Goal: Task Accomplishment & Management: Manage account settings

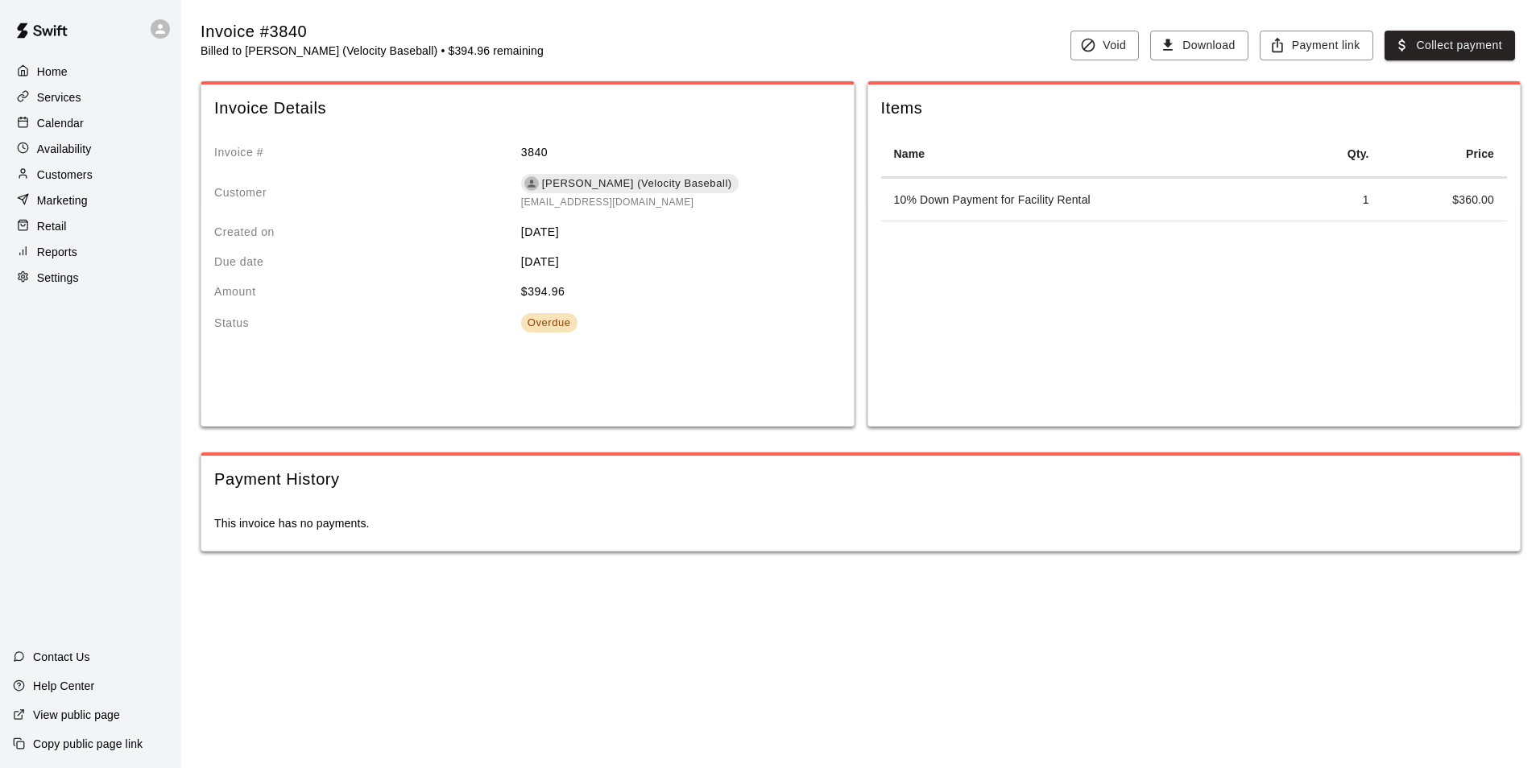
click at [101, 126] on div "Calendar" at bounding box center [90, 123] width 155 height 24
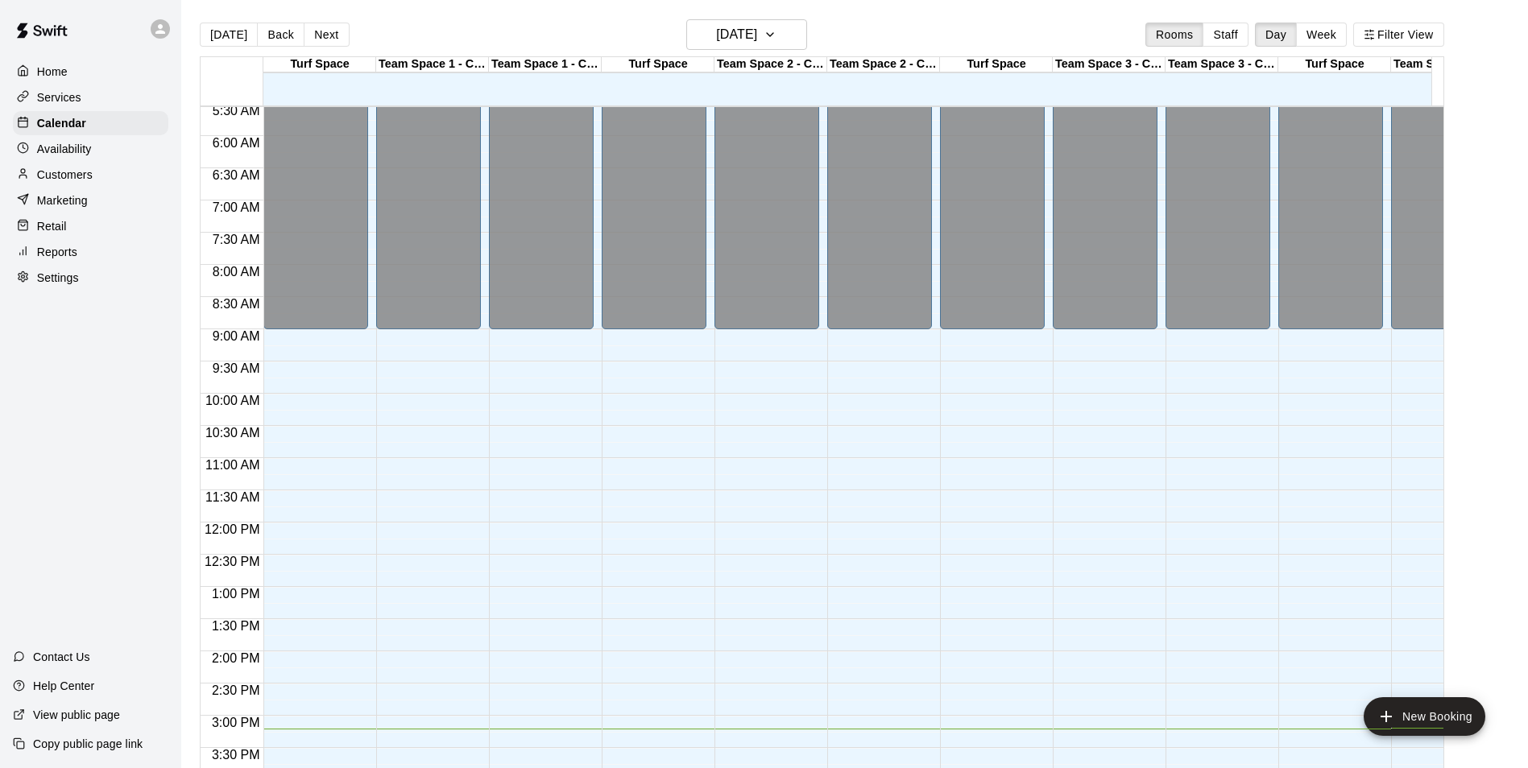
scroll to position [397, 0]
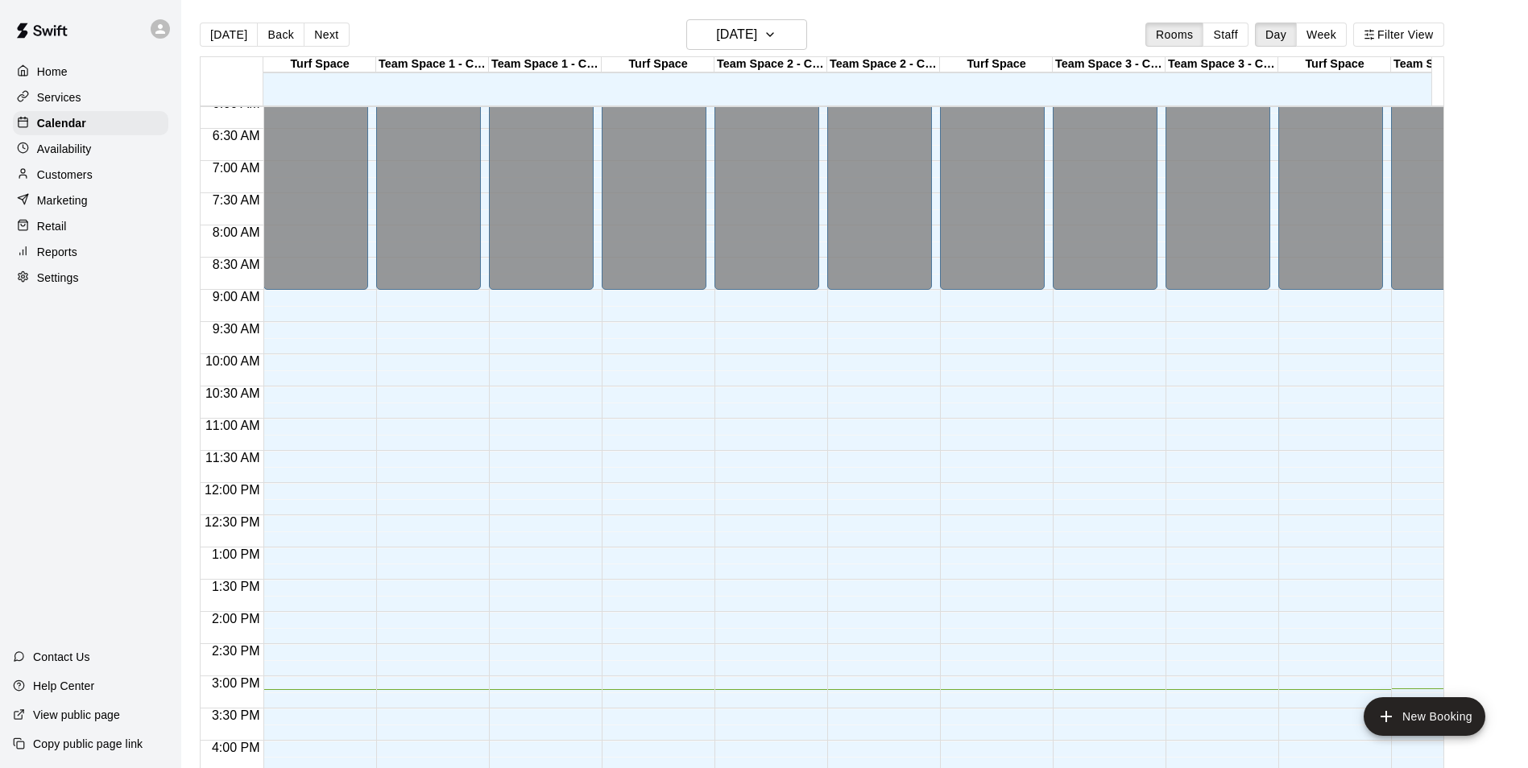
click at [64, 176] on p "Customers" at bounding box center [65, 175] width 56 height 16
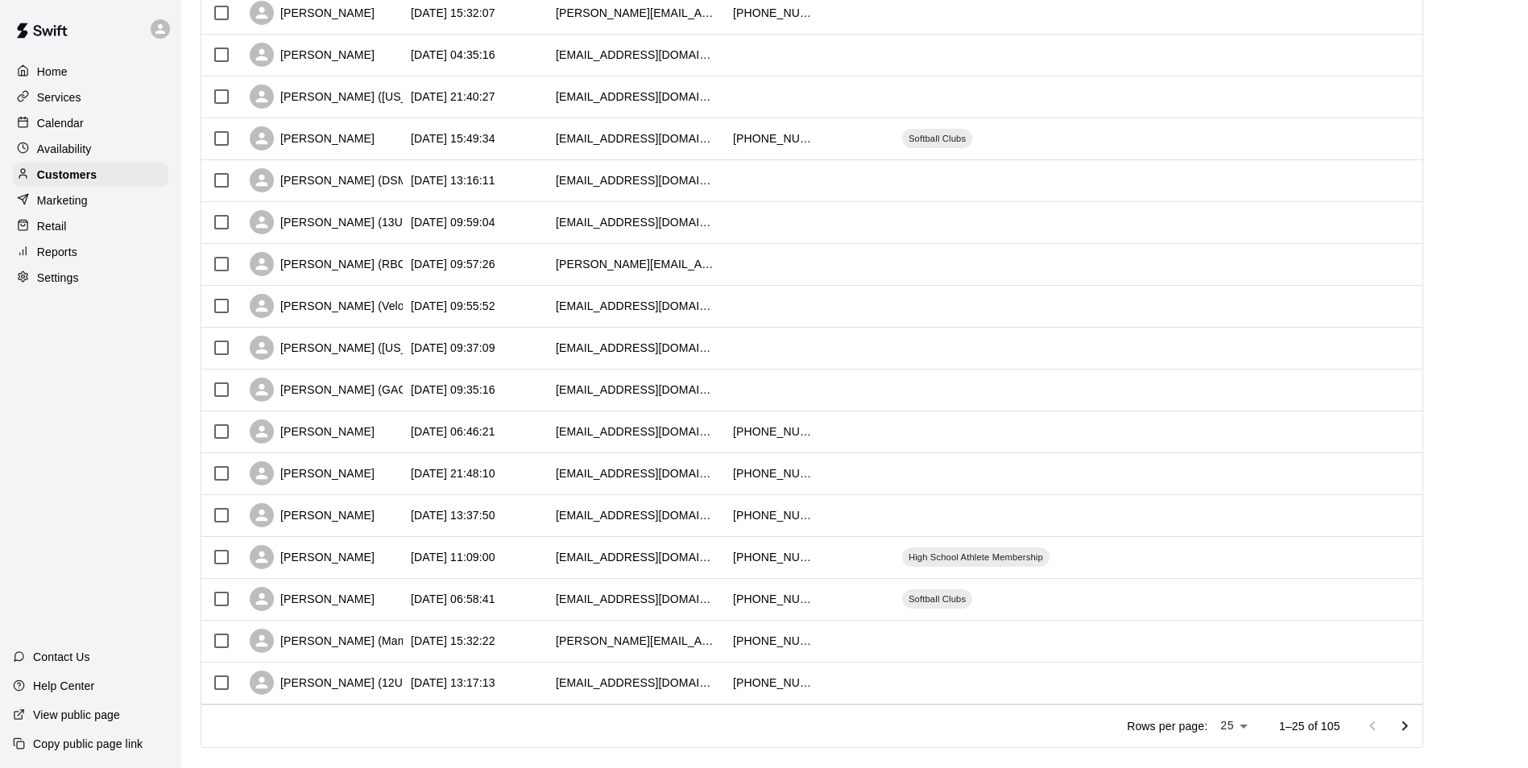
scroll to position [624, 0]
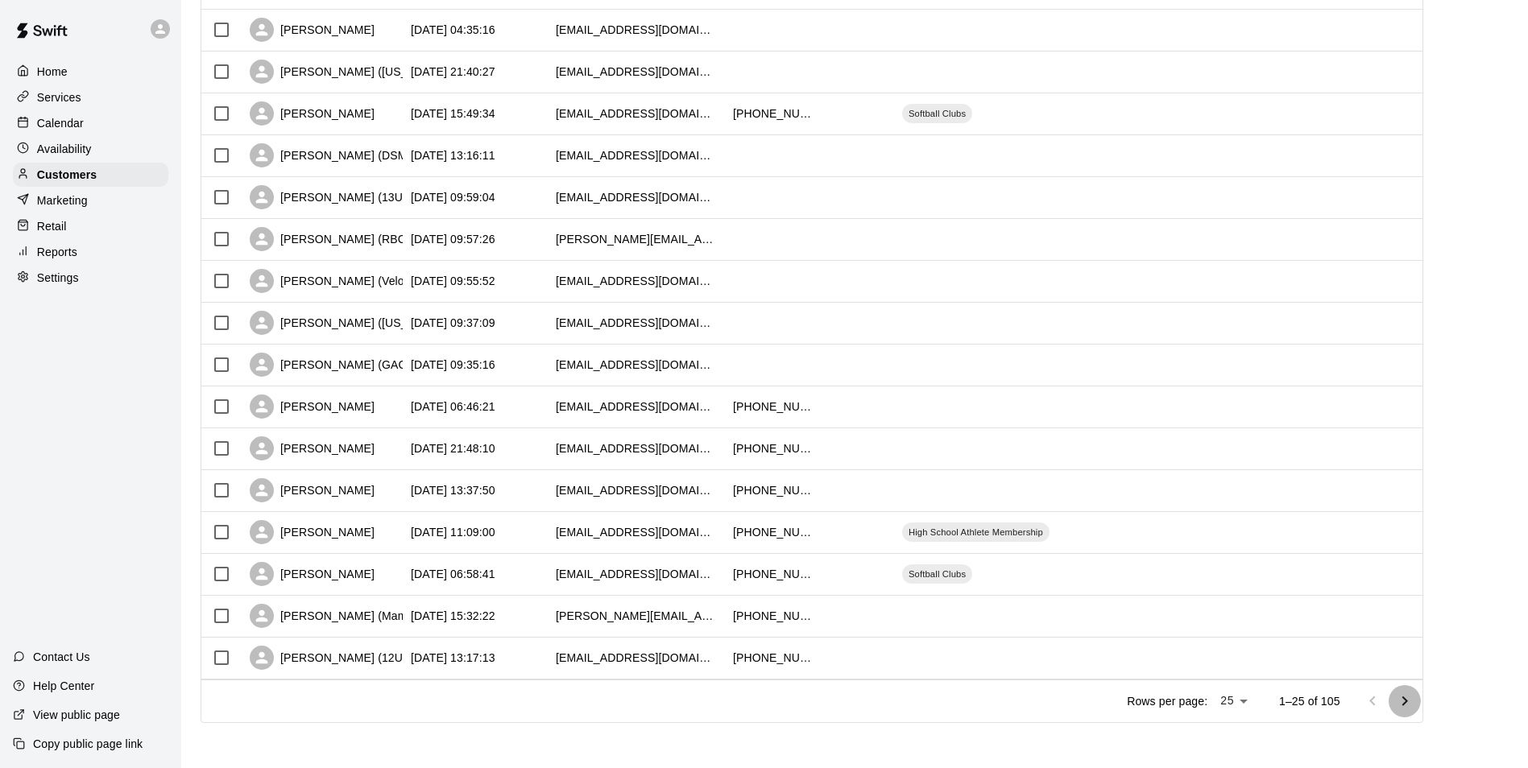
click at [1407, 697] on icon "Go to next page" at bounding box center [1405, 701] width 6 height 10
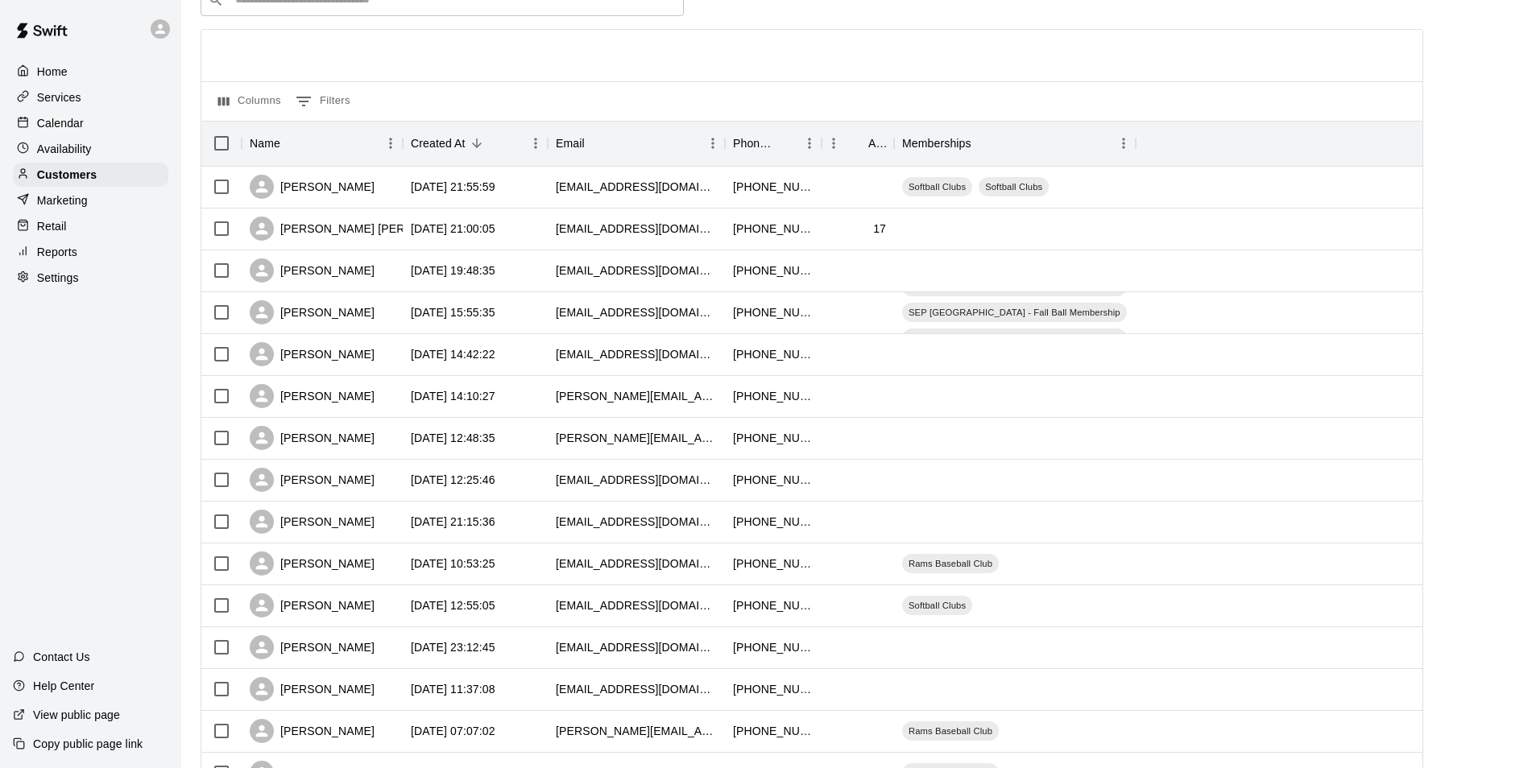
scroll to position [0, 0]
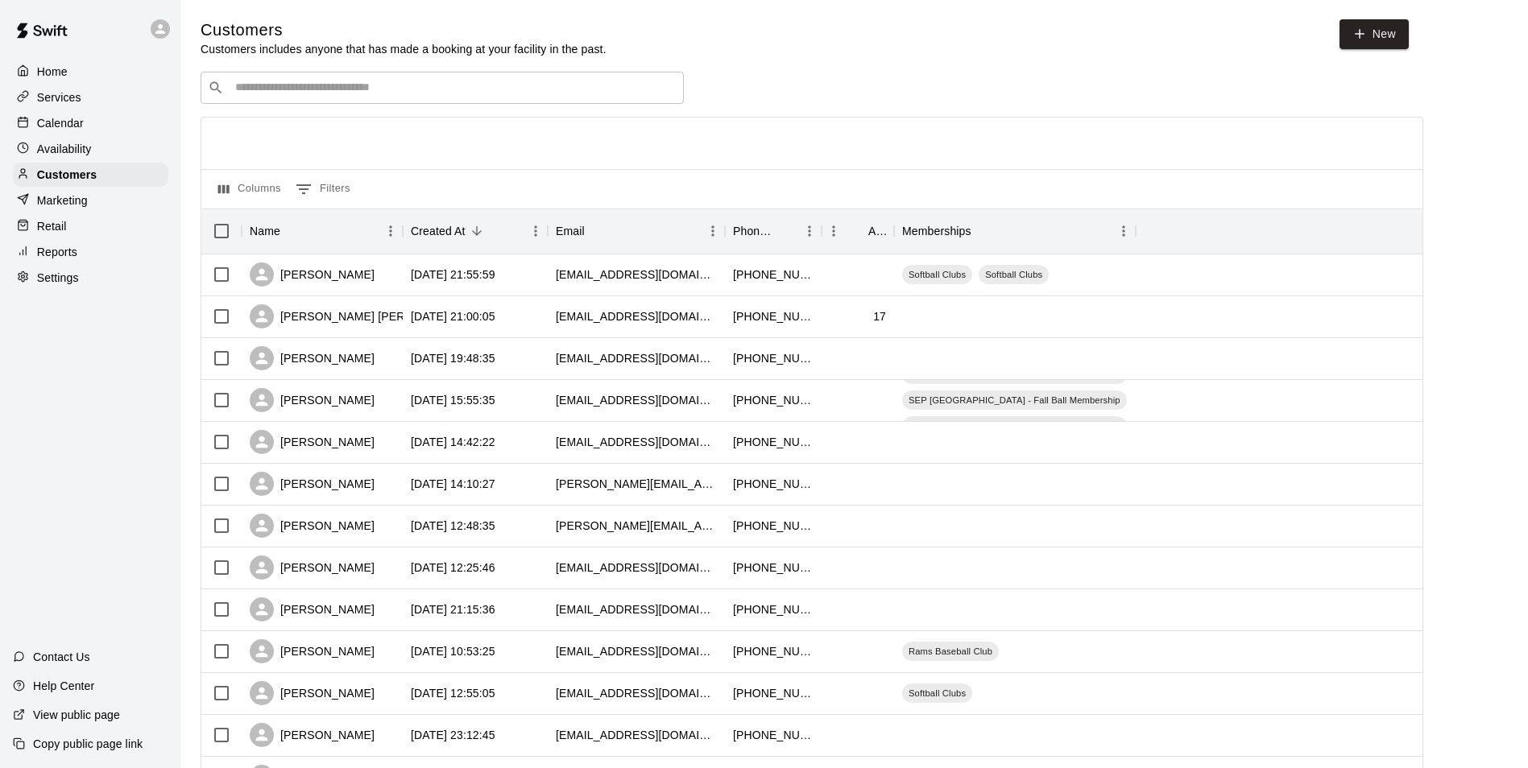
click at [299, 87] on input "Search customers by name or email" at bounding box center [453, 88] width 446 height 16
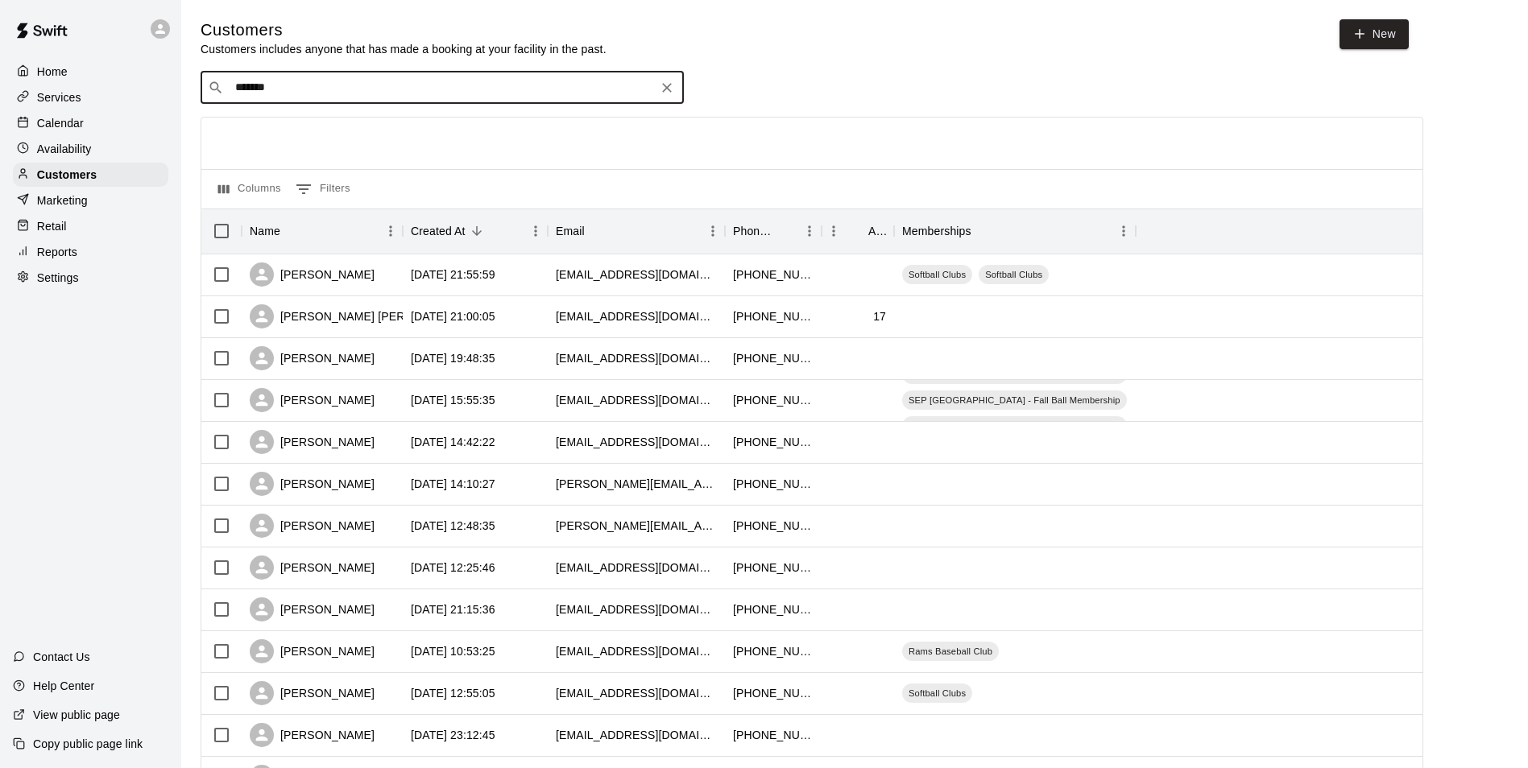
type input "*******"
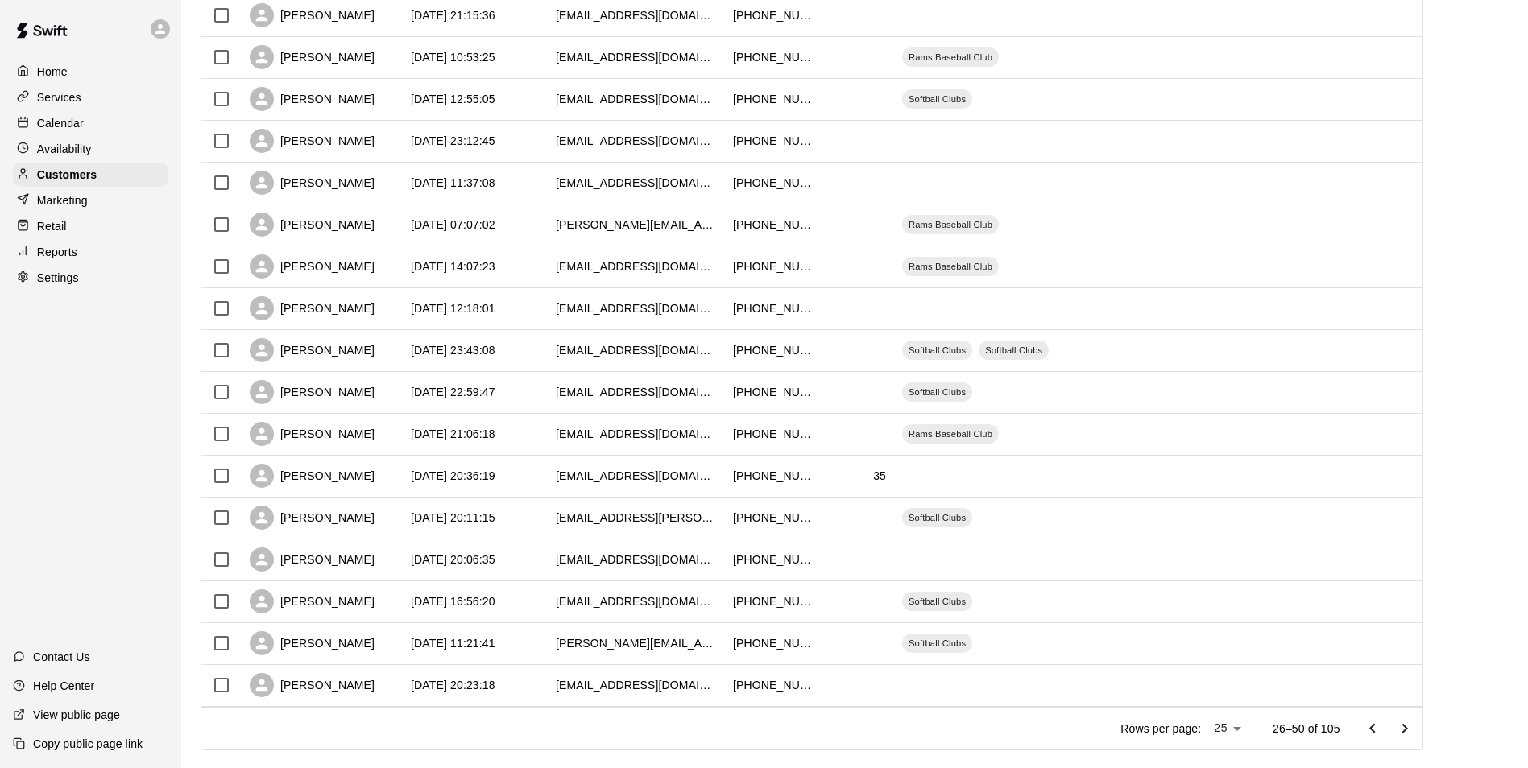
scroll to position [624, 0]
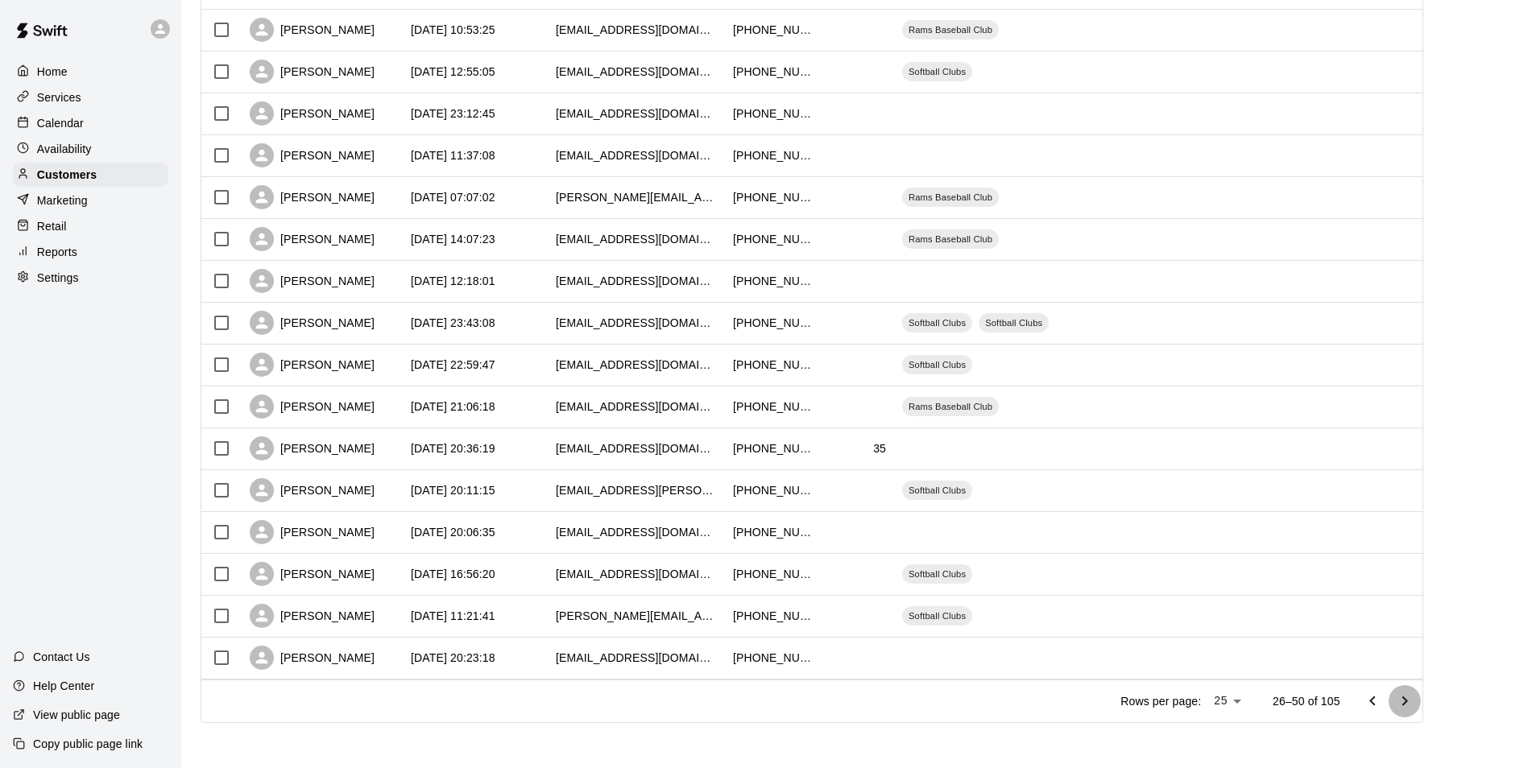
click at [1409, 699] on icon "Go to next page" at bounding box center [1404, 701] width 19 height 19
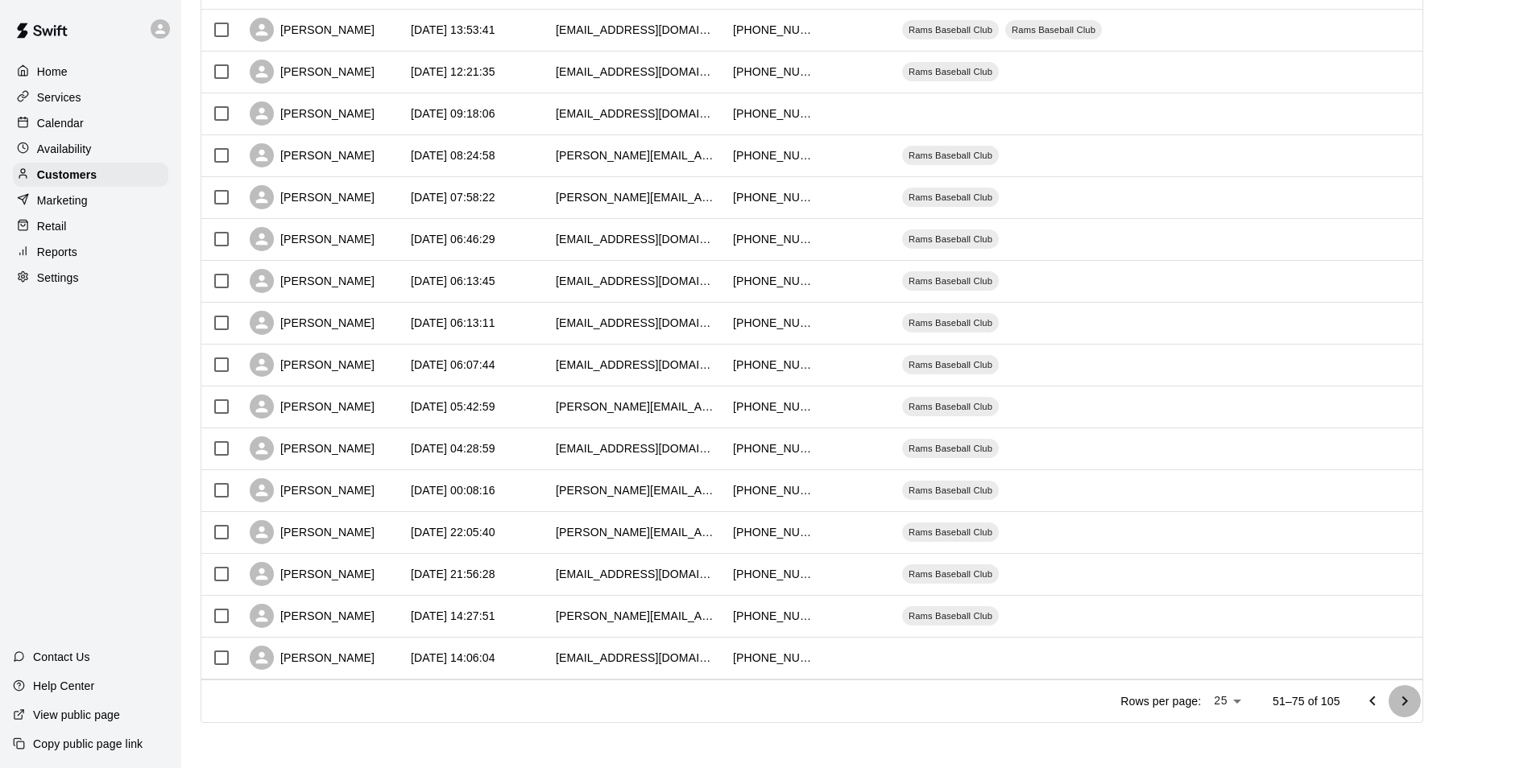
click at [1409, 699] on icon "Go to next page" at bounding box center [1404, 701] width 19 height 19
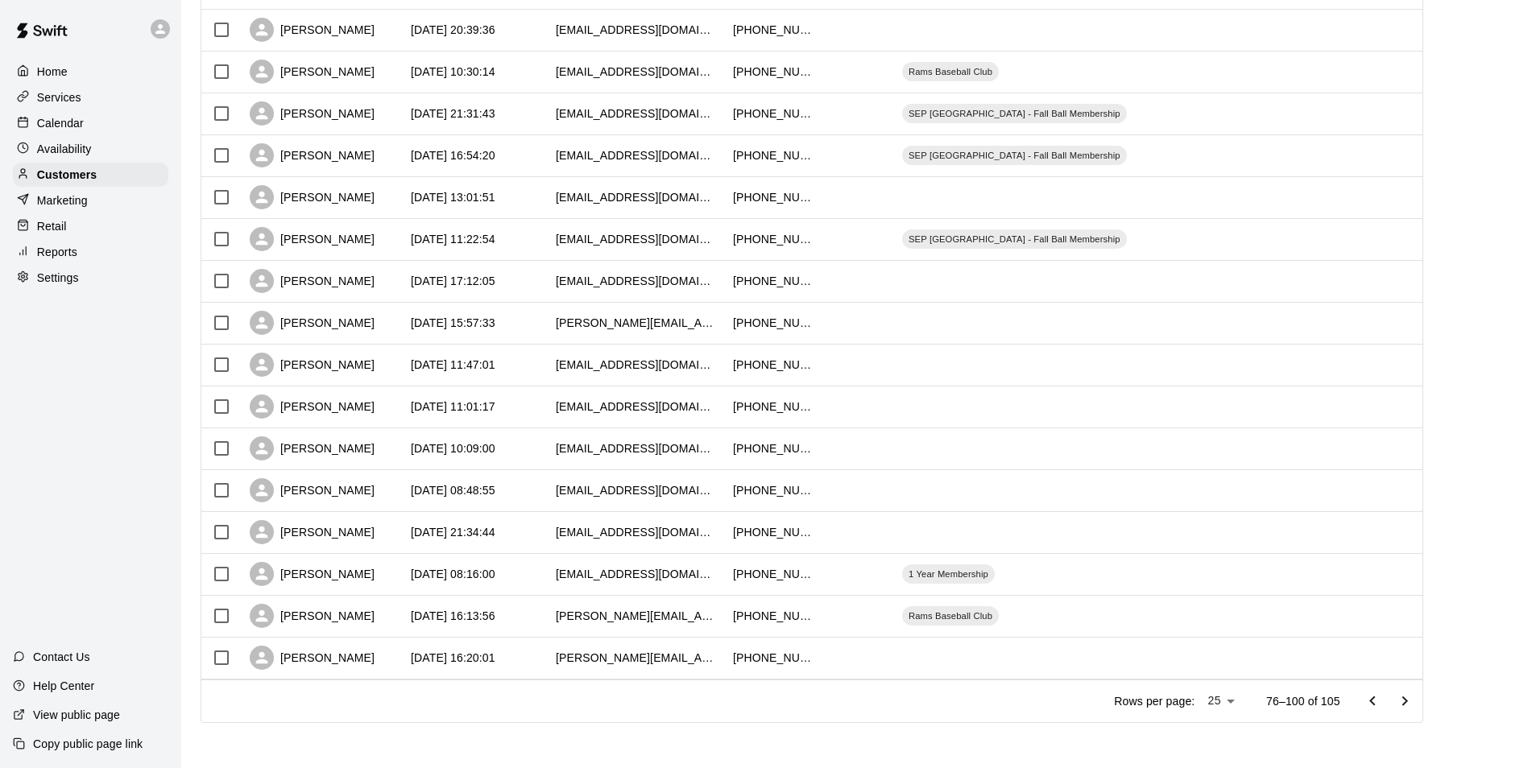
click at [45, 103] on p "Services" at bounding box center [59, 97] width 44 height 16
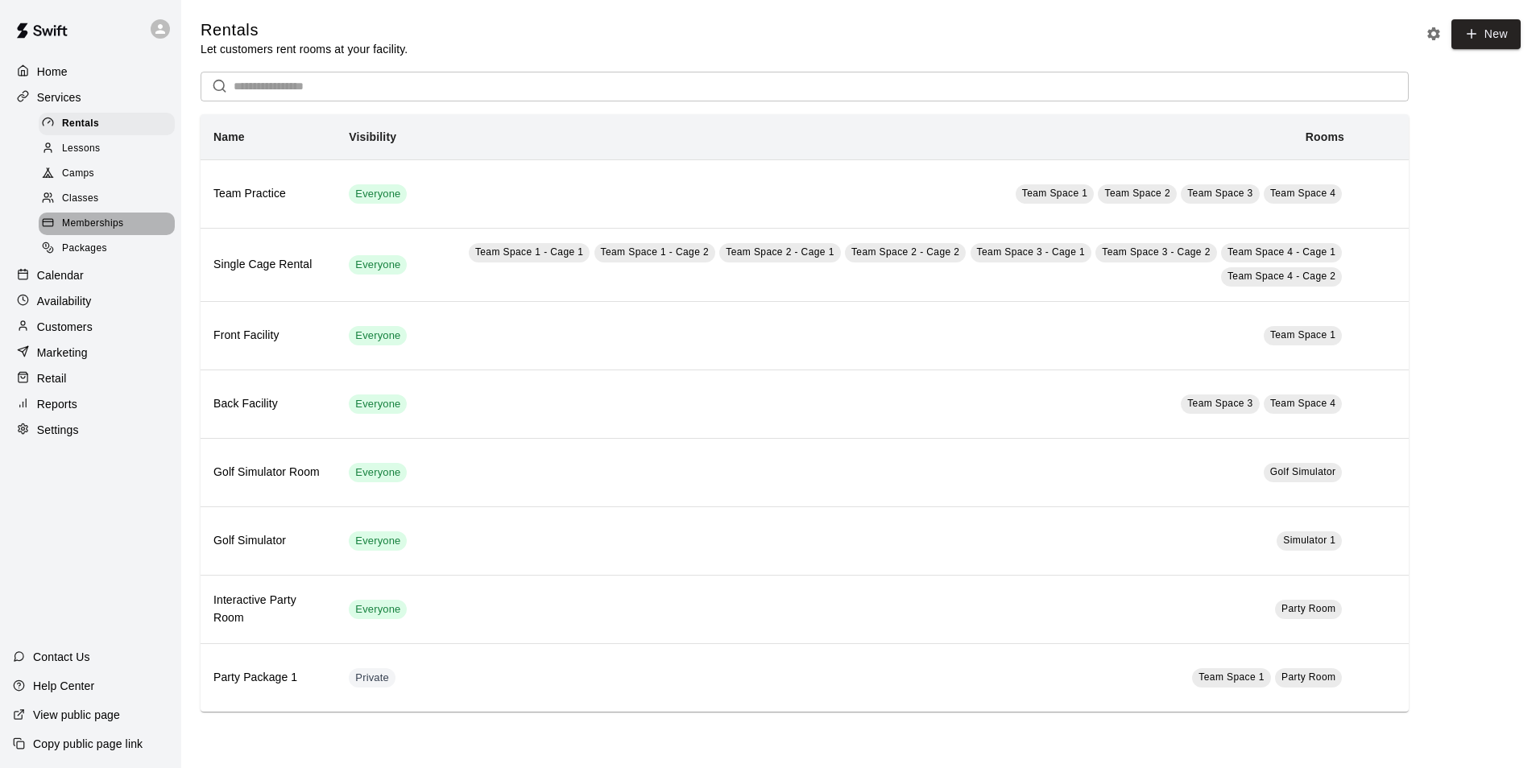
click at [86, 232] on span "Memberships" at bounding box center [92, 224] width 61 height 16
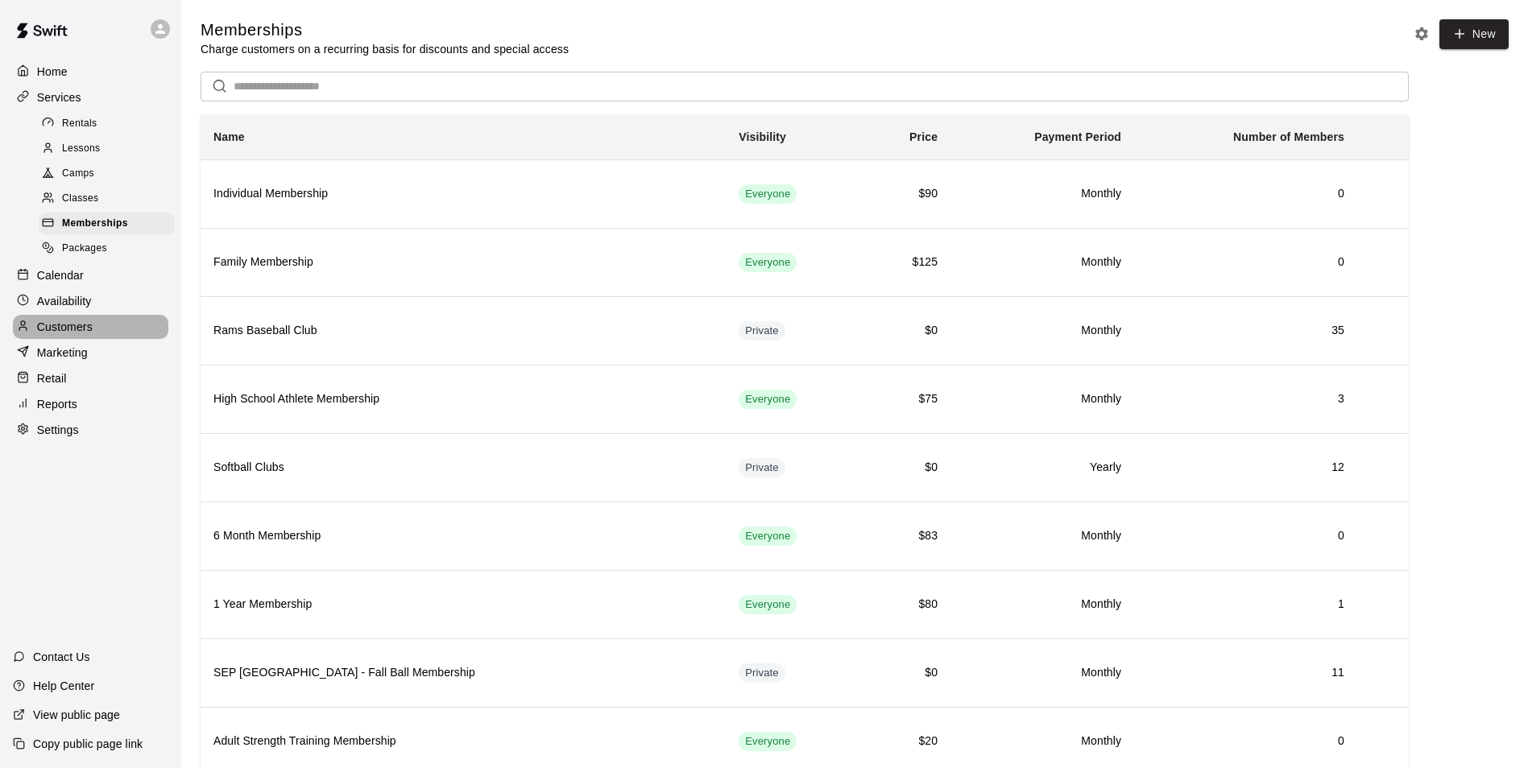
click at [60, 333] on p "Customers" at bounding box center [65, 327] width 56 height 16
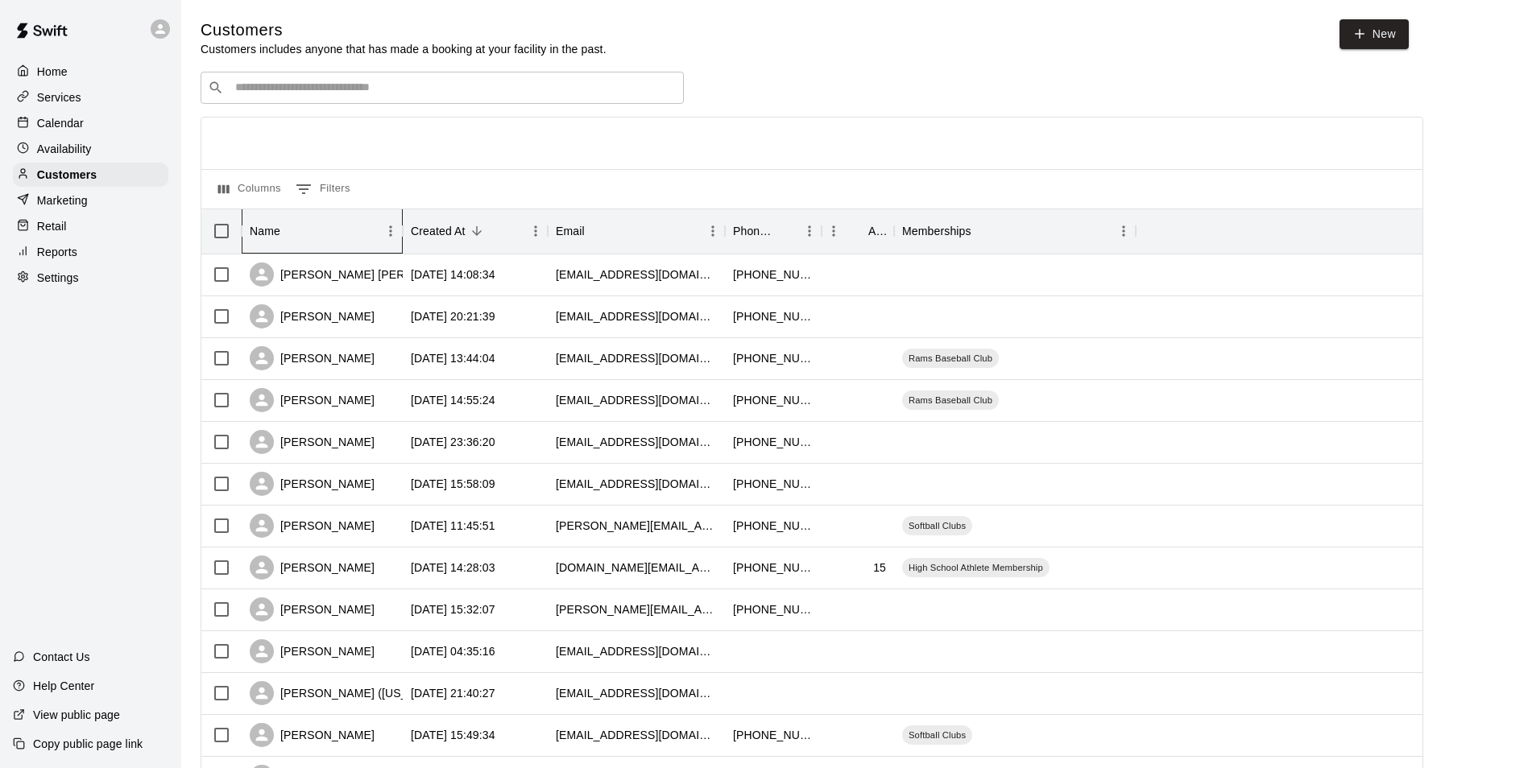
click at [258, 242] on div "Name" at bounding box center [265, 231] width 31 height 45
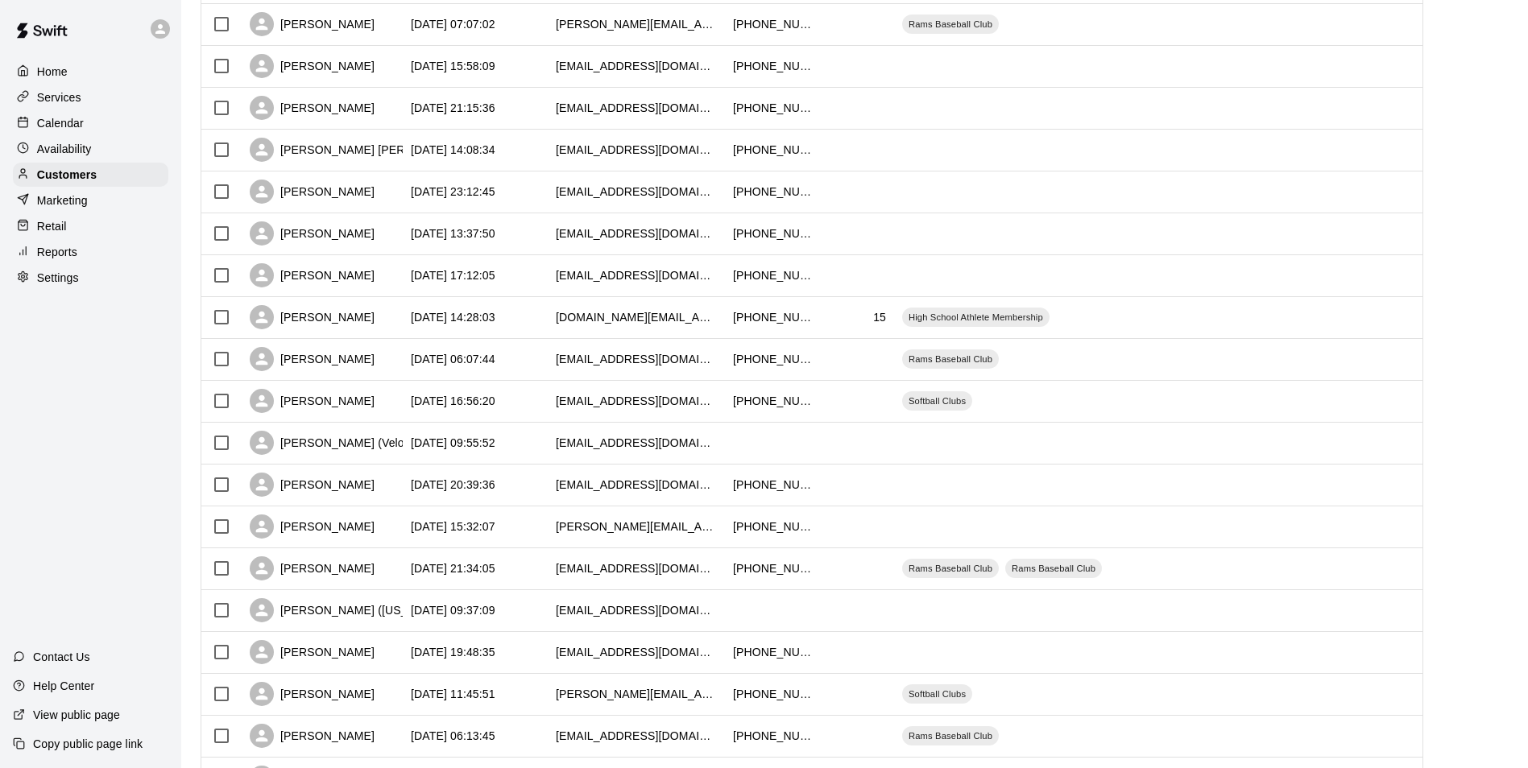
scroll to position [624, 0]
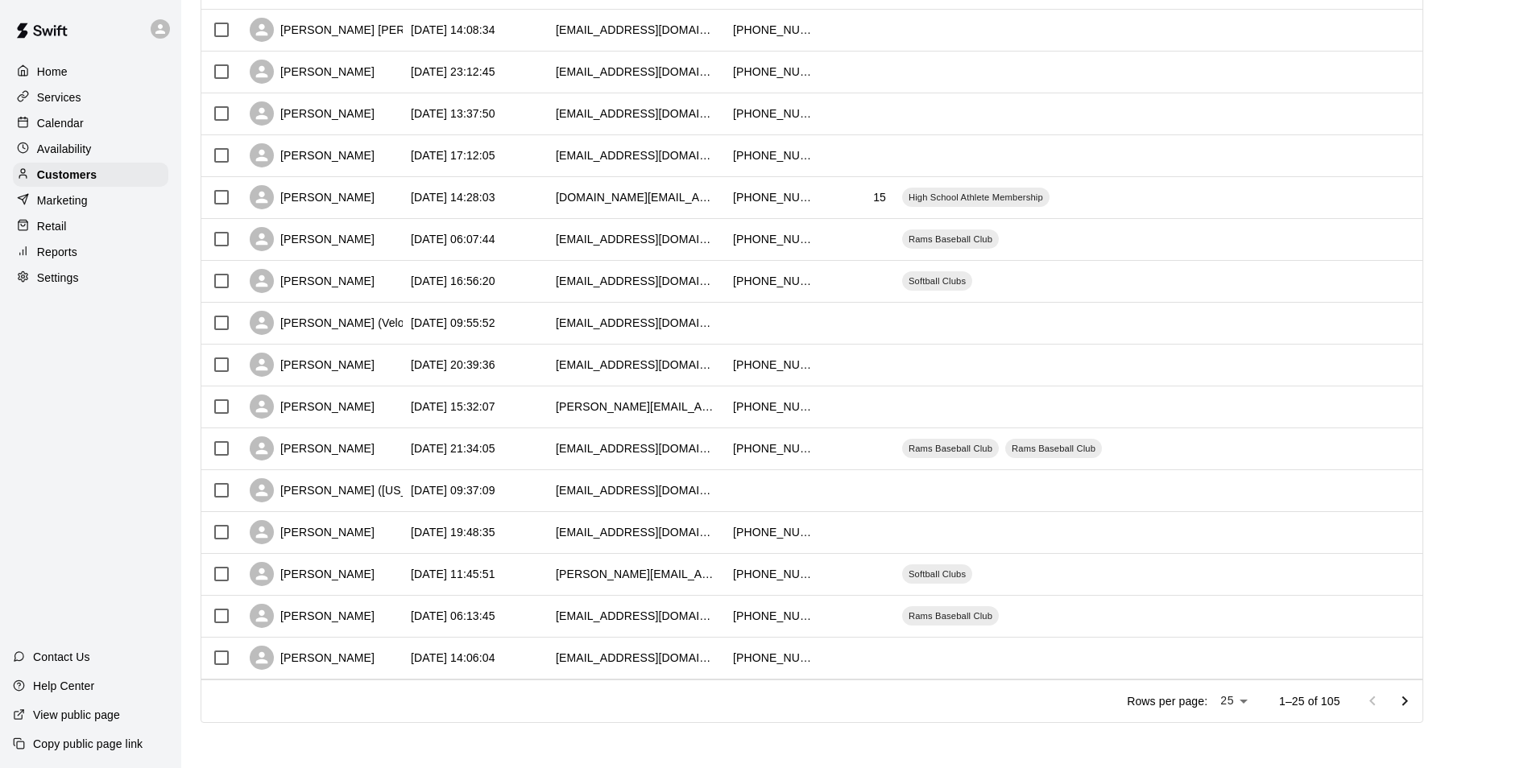
click at [1407, 699] on icon "Go to next page" at bounding box center [1405, 701] width 6 height 10
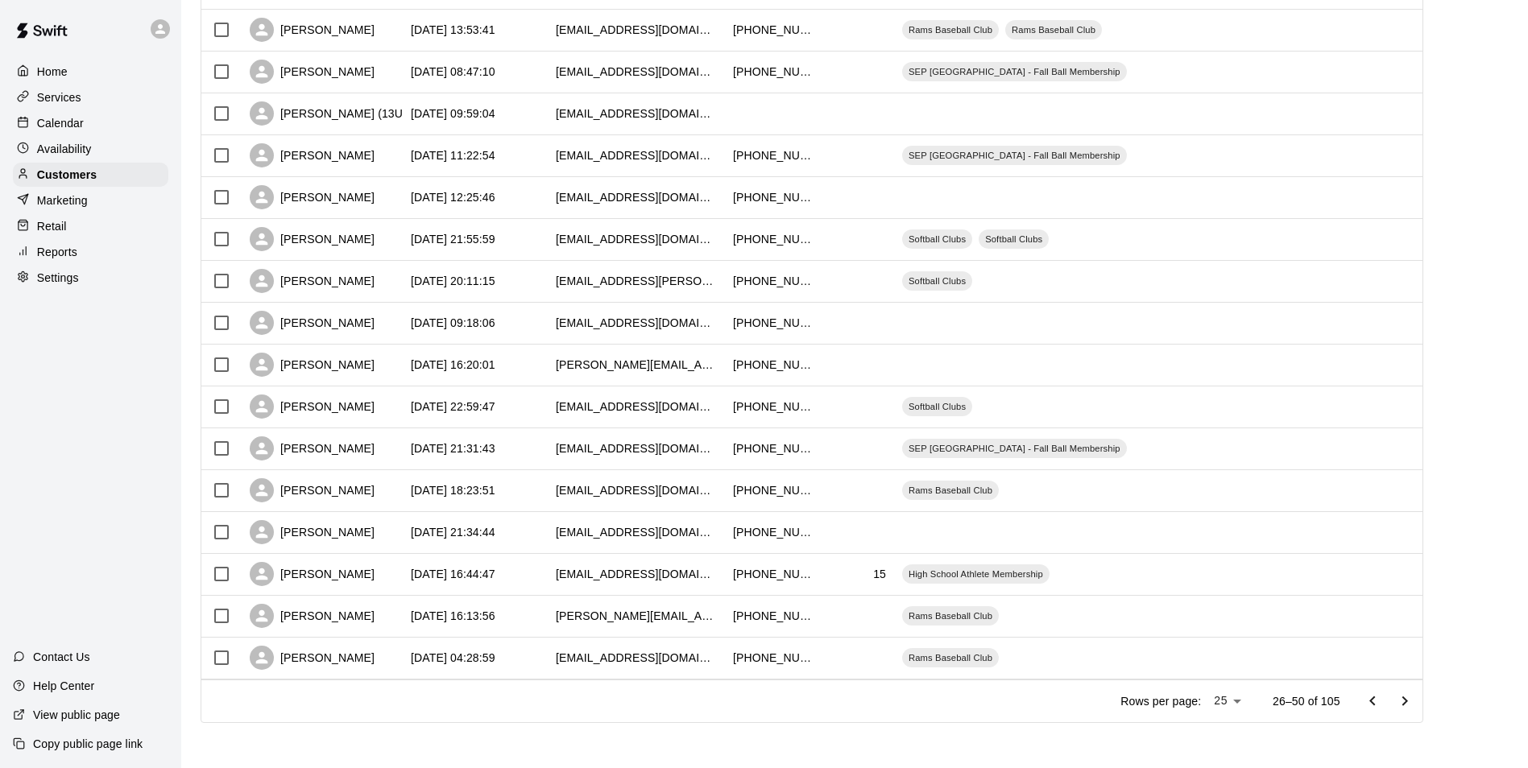
click at [1407, 699] on icon "Go to next page" at bounding box center [1405, 701] width 6 height 10
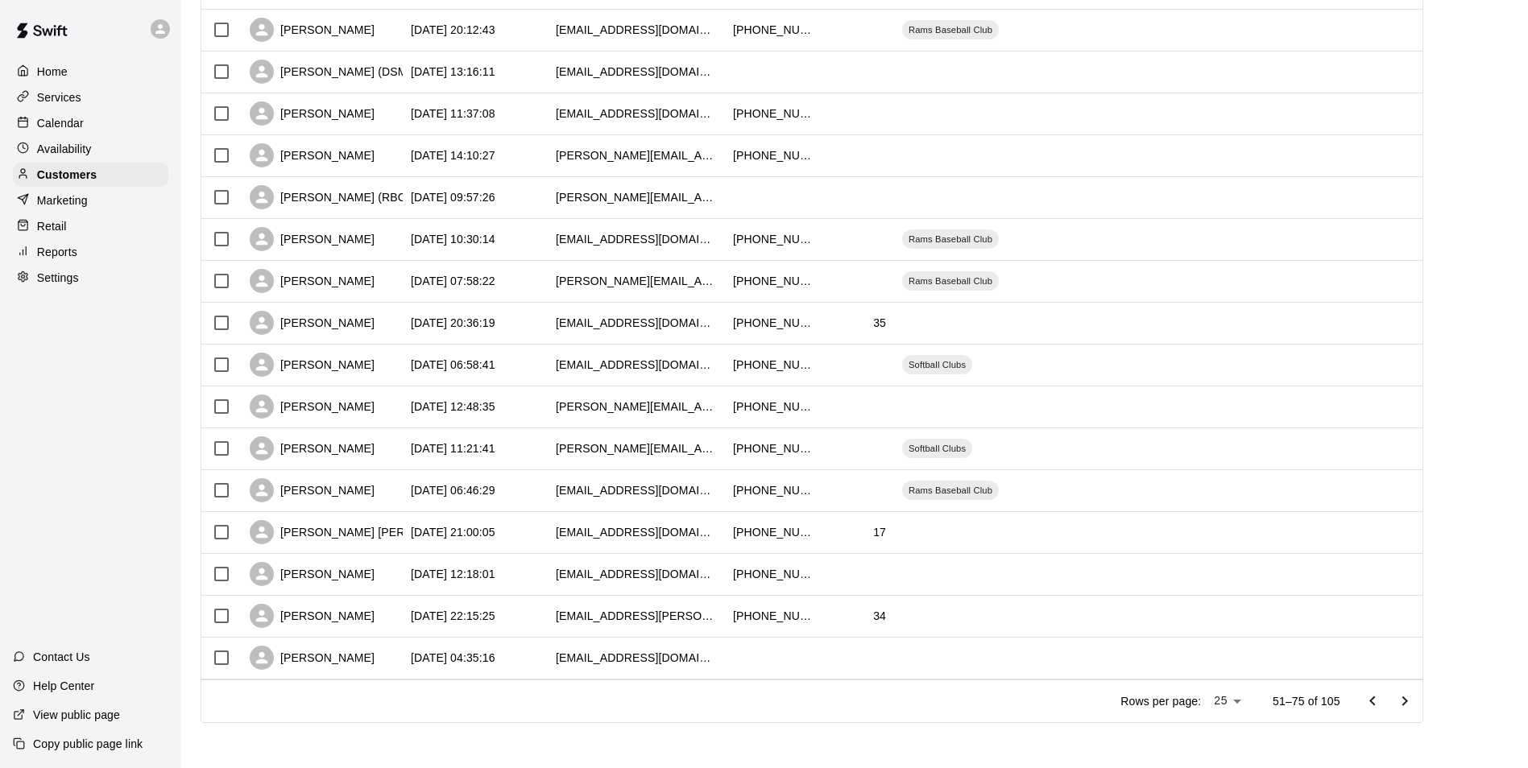
drag, startPoint x: 1398, startPoint y: 705, endPoint x: 1306, endPoint y: 740, distance: 98.4
click at [1306, 740] on main "Customers Customers includes anyone that has made a booking at your facility in…" at bounding box center [854, 73] width 1347 height 1390
click at [1378, 694] on icon "Go to previous page" at bounding box center [1372, 701] width 19 height 19
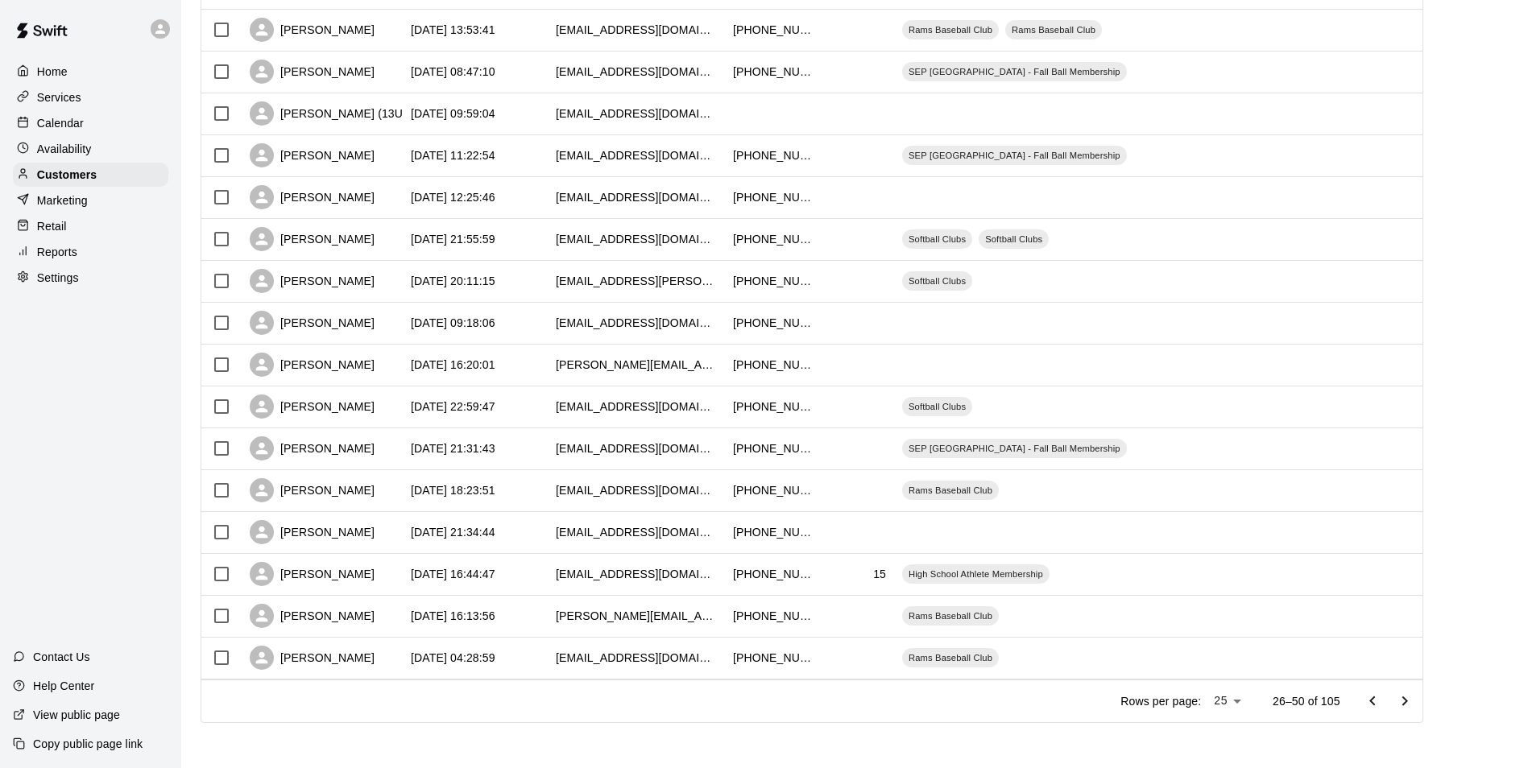
drag, startPoint x: 1314, startPoint y: 677, endPoint x: 1332, endPoint y: 690, distance: 21.9
drag, startPoint x: 1332, startPoint y: 690, endPoint x: 1417, endPoint y: 702, distance: 86.4
click at [1415, 702] on icon "Go to next page" at bounding box center [1404, 701] width 19 height 19
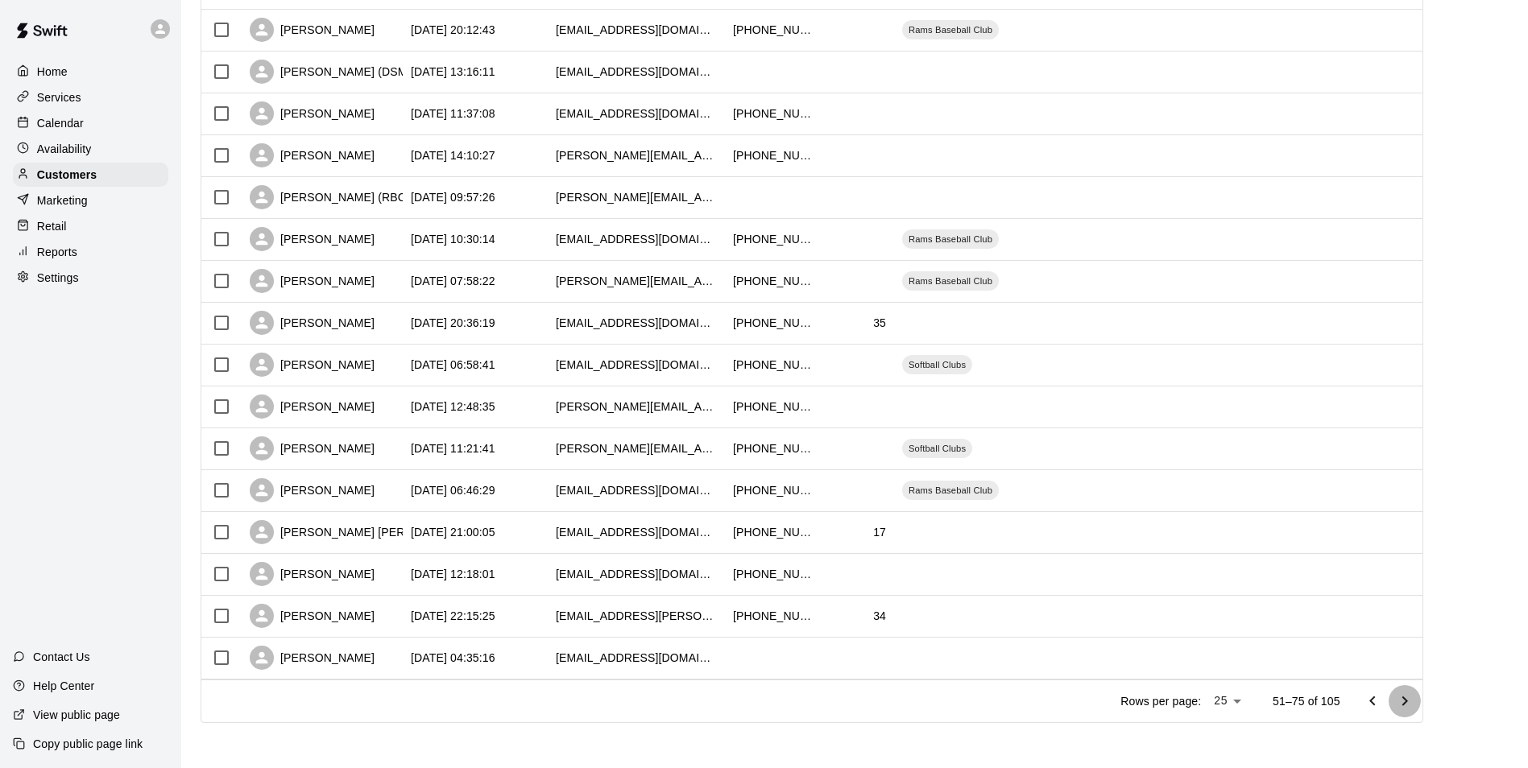
click at [1411, 706] on icon "Go to next page" at bounding box center [1404, 701] width 19 height 19
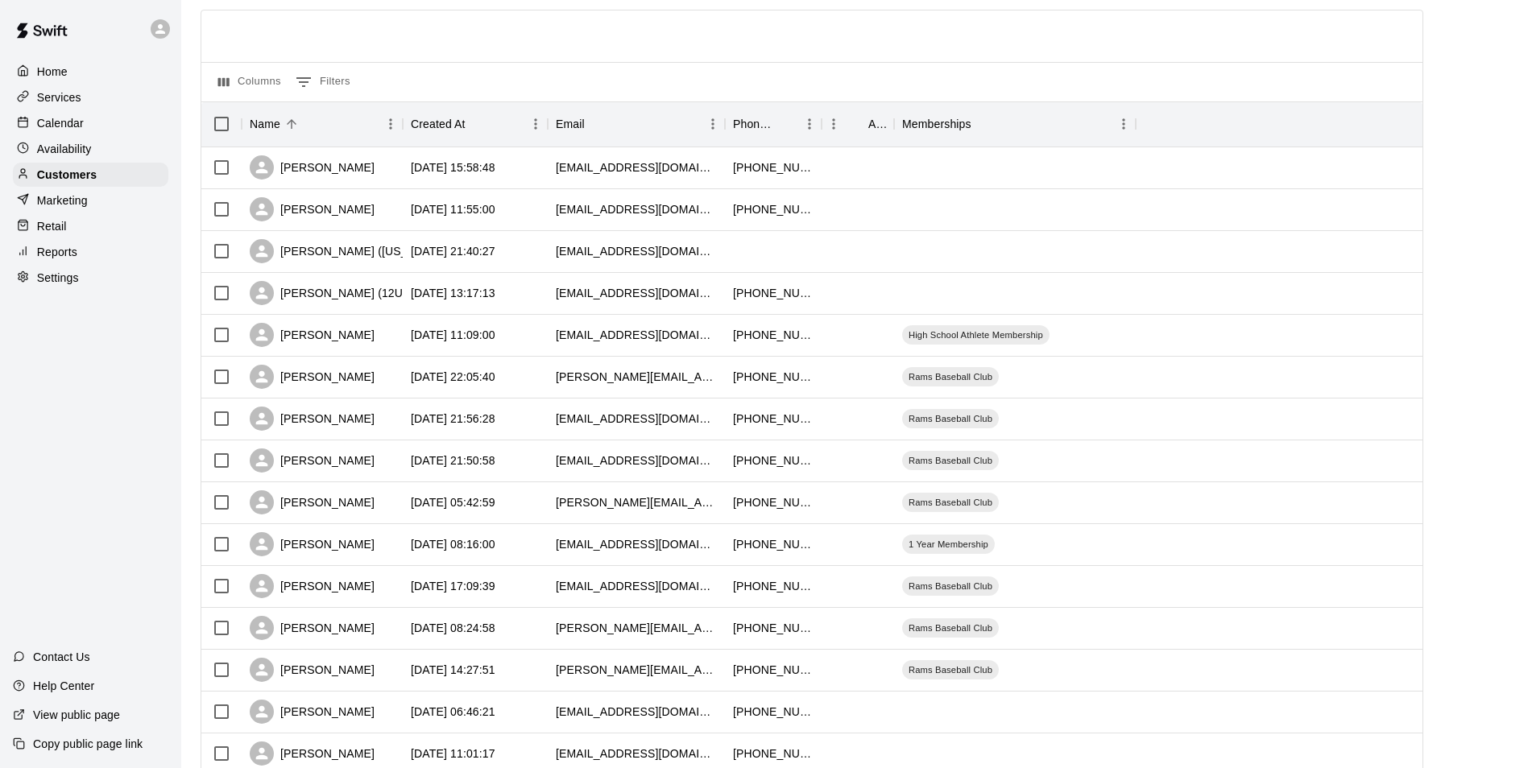
scroll to position [60, 0]
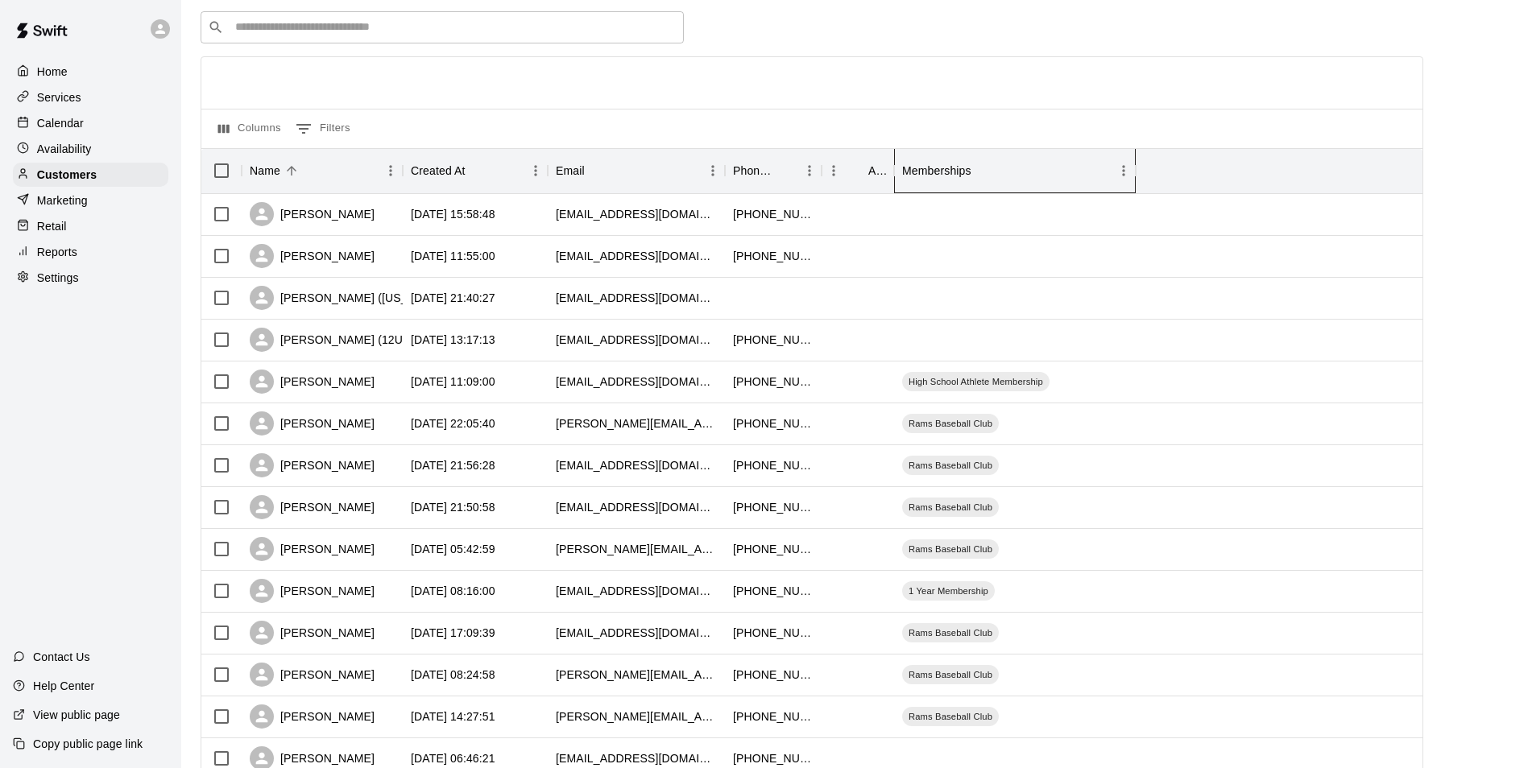
click at [915, 168] on div "Memberships" at bounding box center [936, 170] width 69 height 45
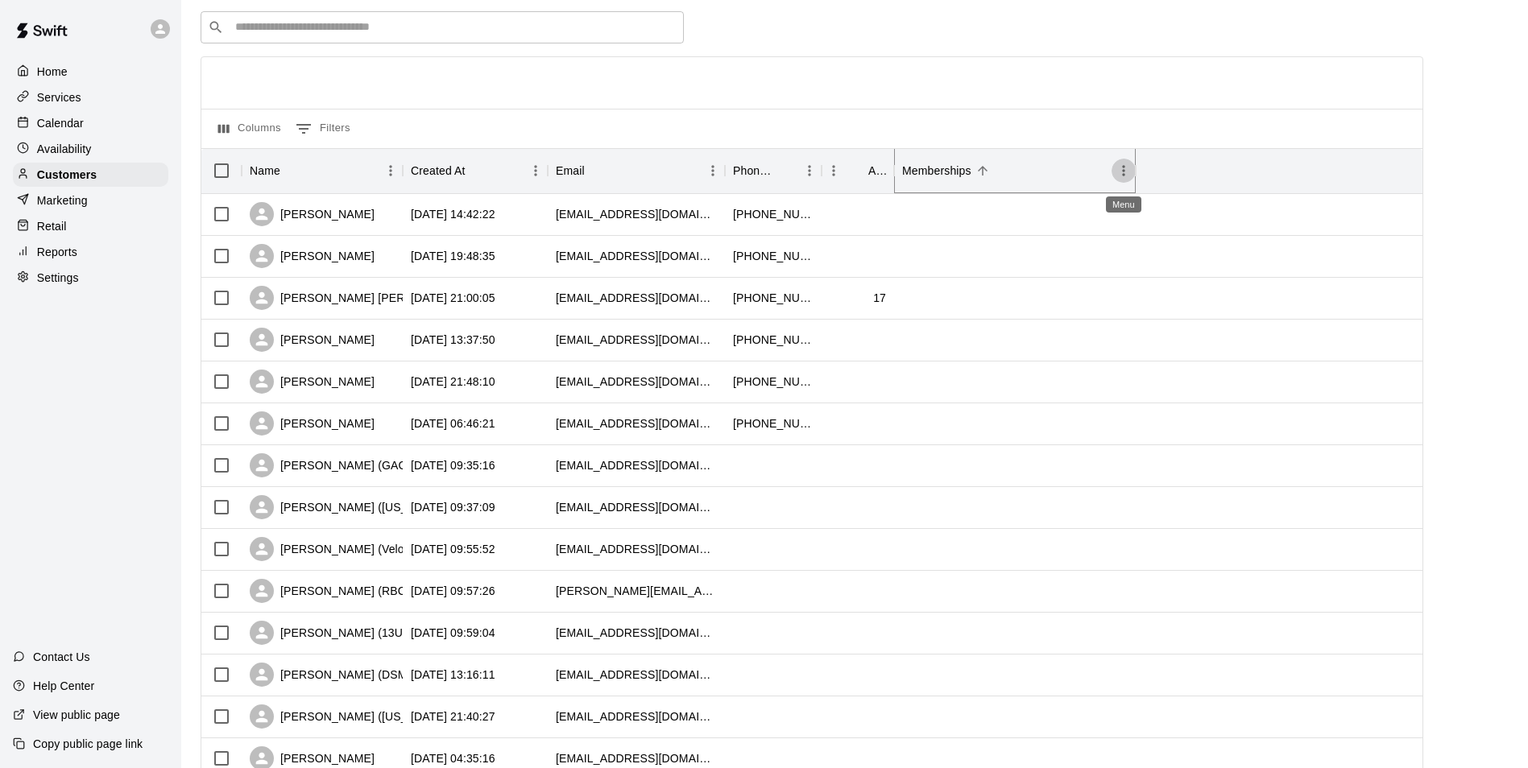
click at [1124, 170] on icon "Menu" at bounding box center [1123, 171] width 2 height 10
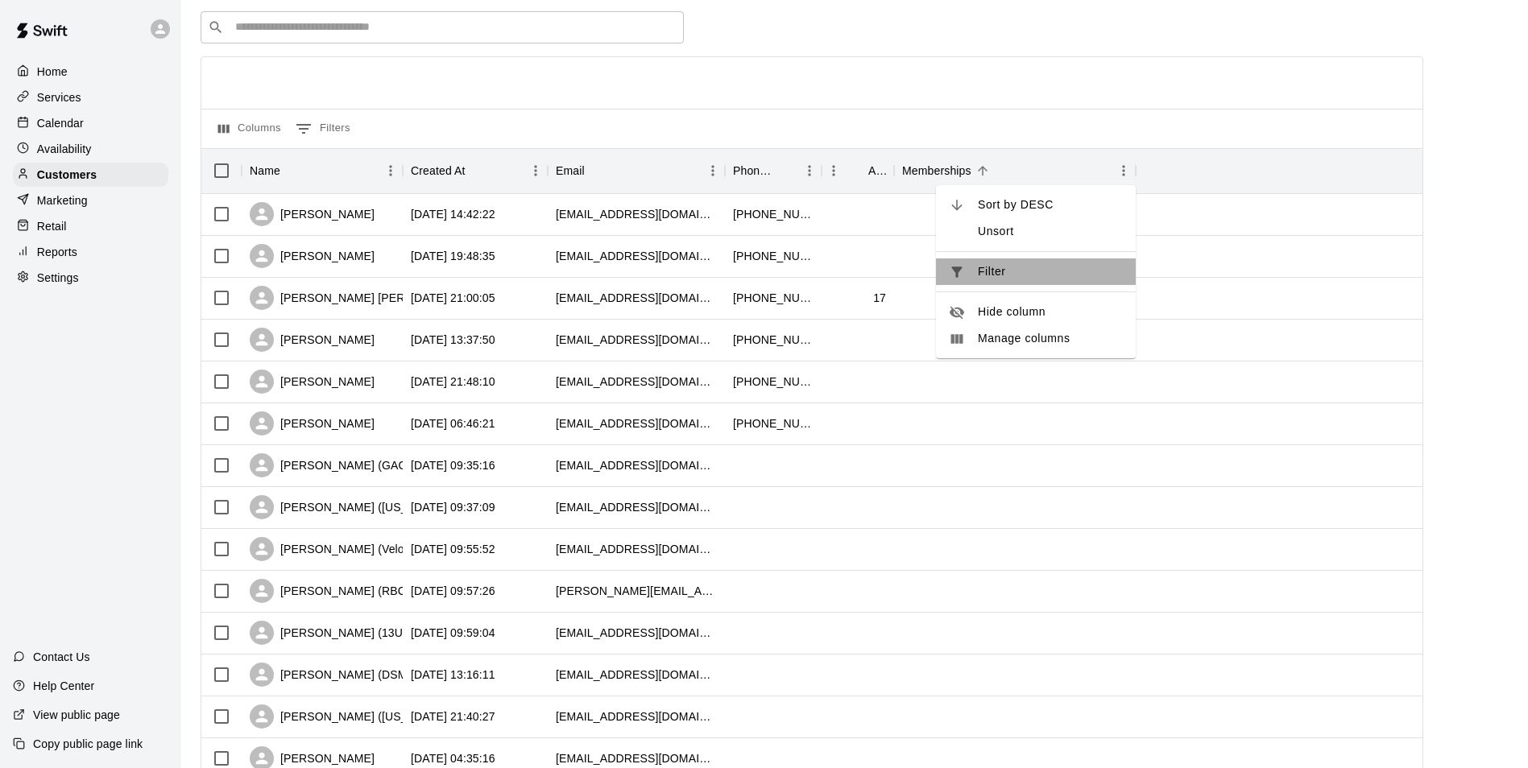
click at [990, 277] on span "Filter" at bounding box center [1050, 271] width 145 height 17
select select "**********"
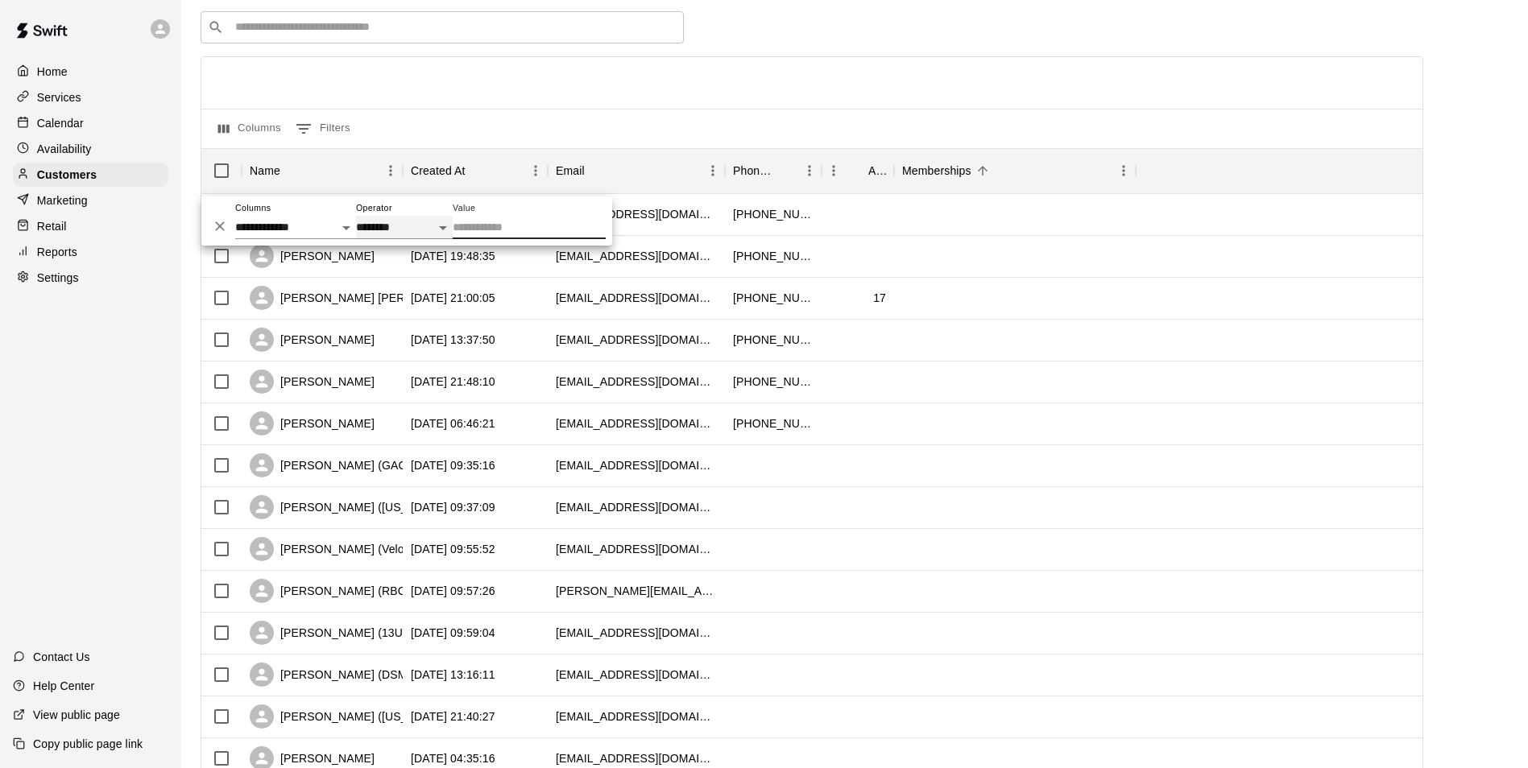
click at [443, 227] on select "**********" at bounding box center [404, 227] width 97 height 23
click at [319, 233] on select "**********" at bounding box center [295, 227] width 121 height 23
click at [959, 259] on div at bounding box center [1015, 257] width 242 height 42
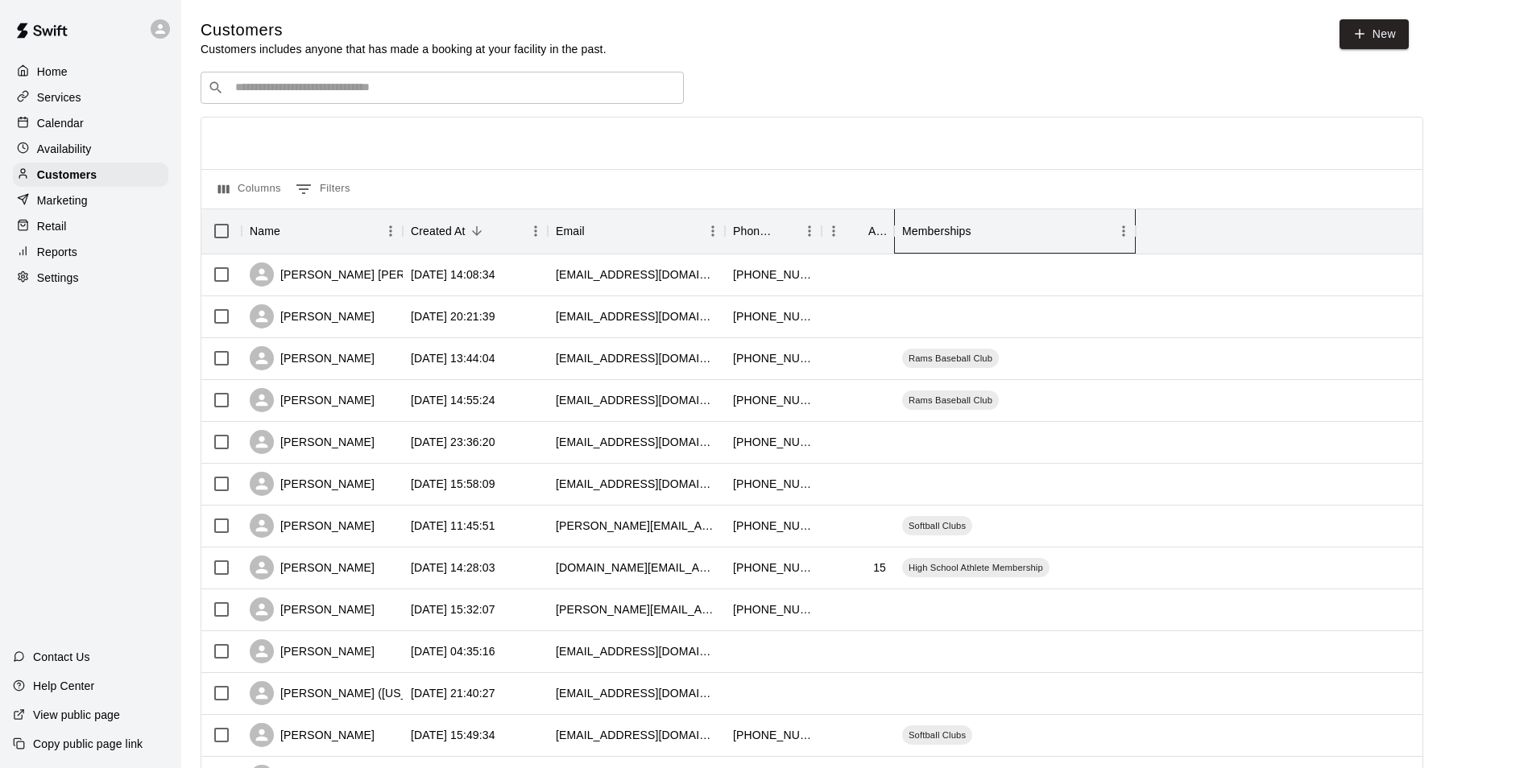
click at [923, 238] on div "Memberships" at bounding box center [936, 231] width 69 height 45
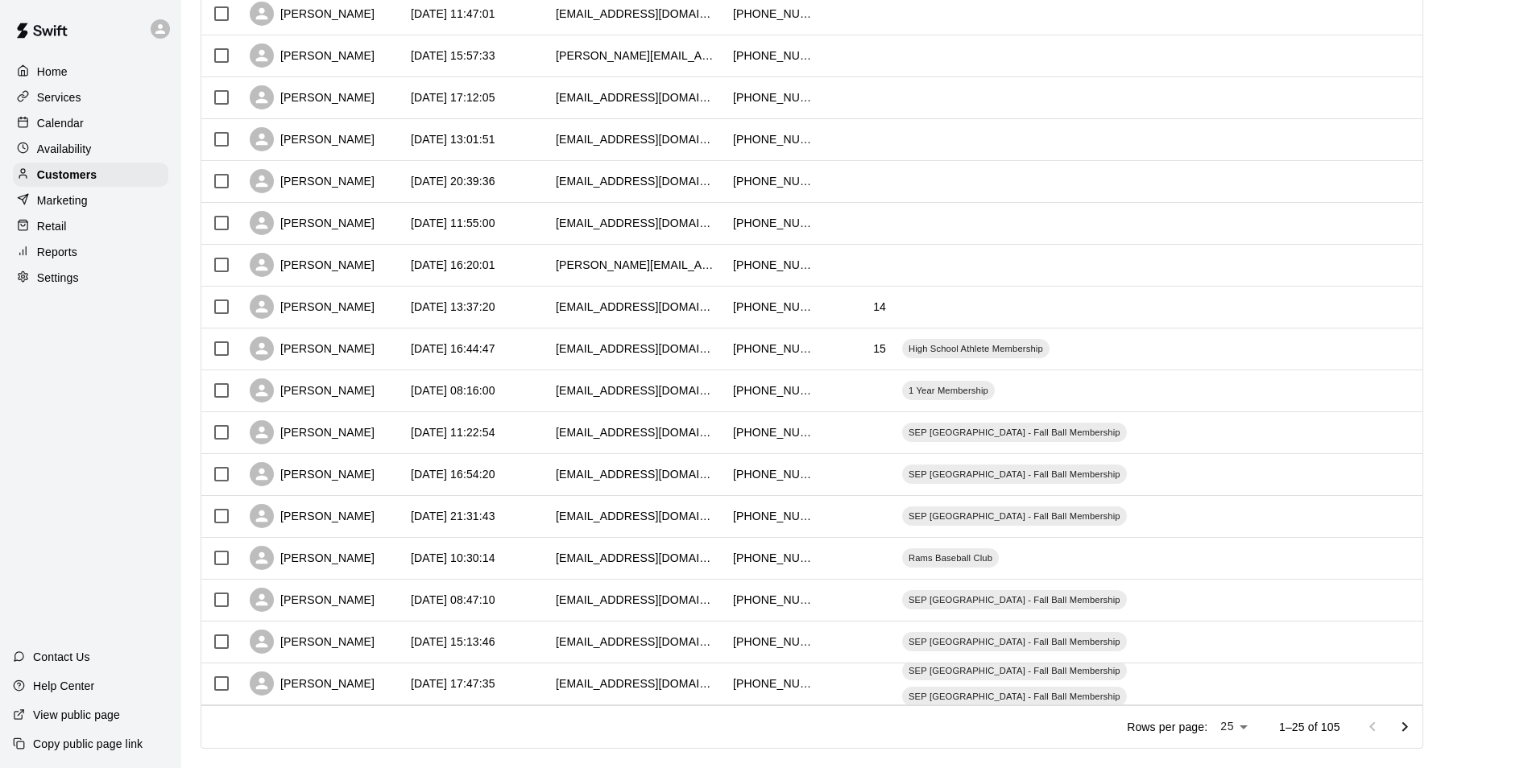
scroll to position [624, 0]
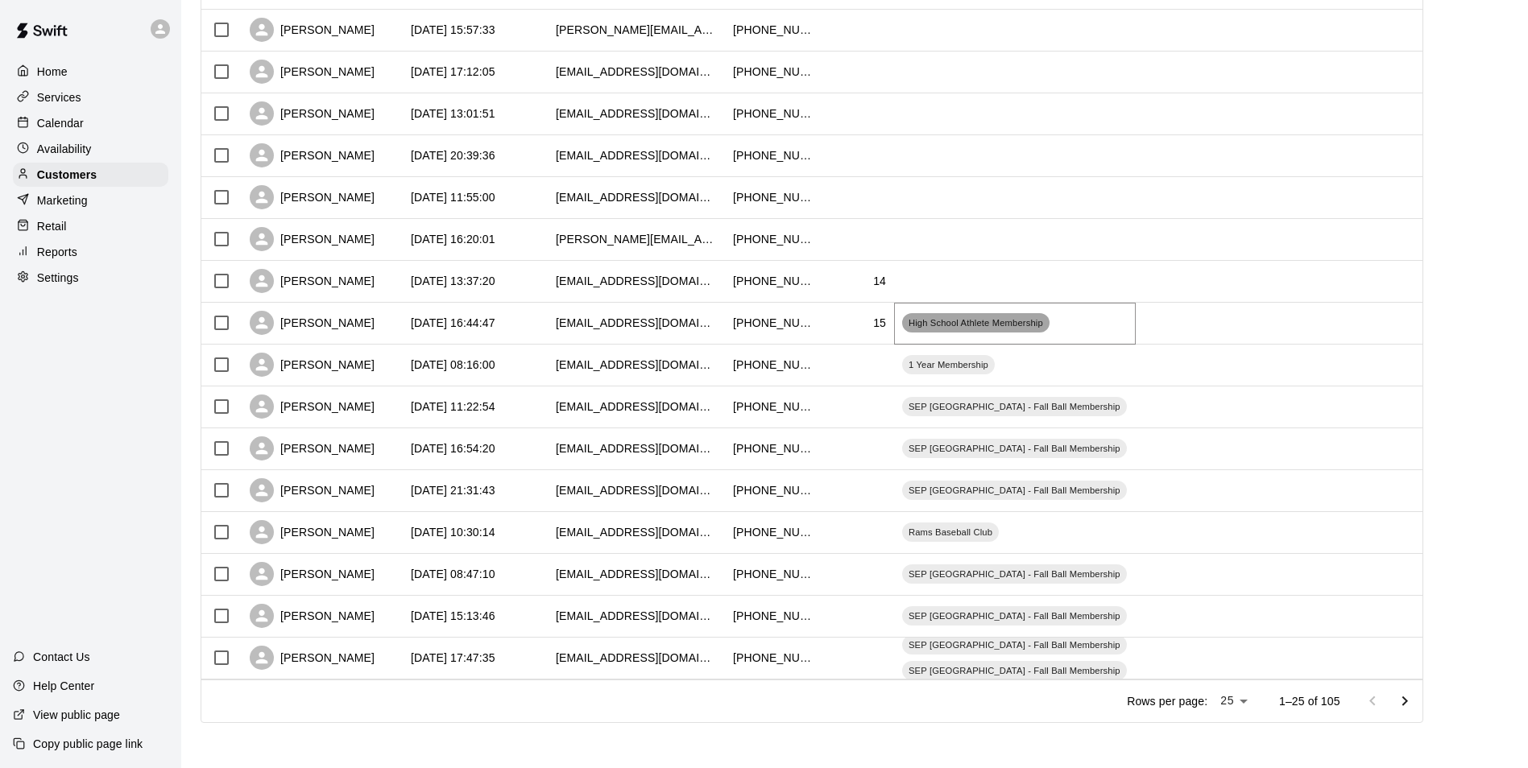
click at [938, 323] on span "High School Athlete Membership" at bounding box center [975, 323] width 147 height 13
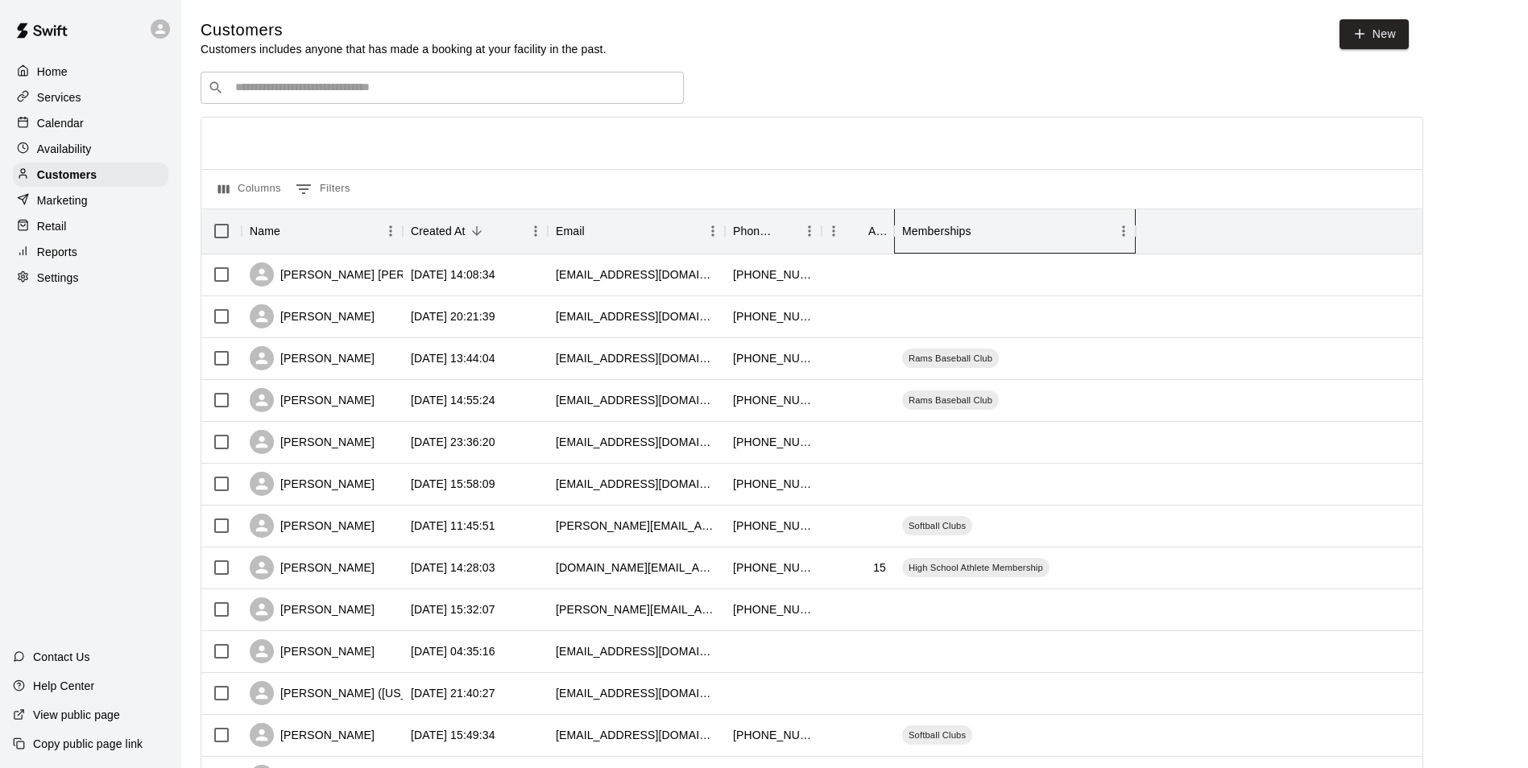
click at [938, 238] on div "Memberships" at bounding box center [936, 231] width 69 height 45
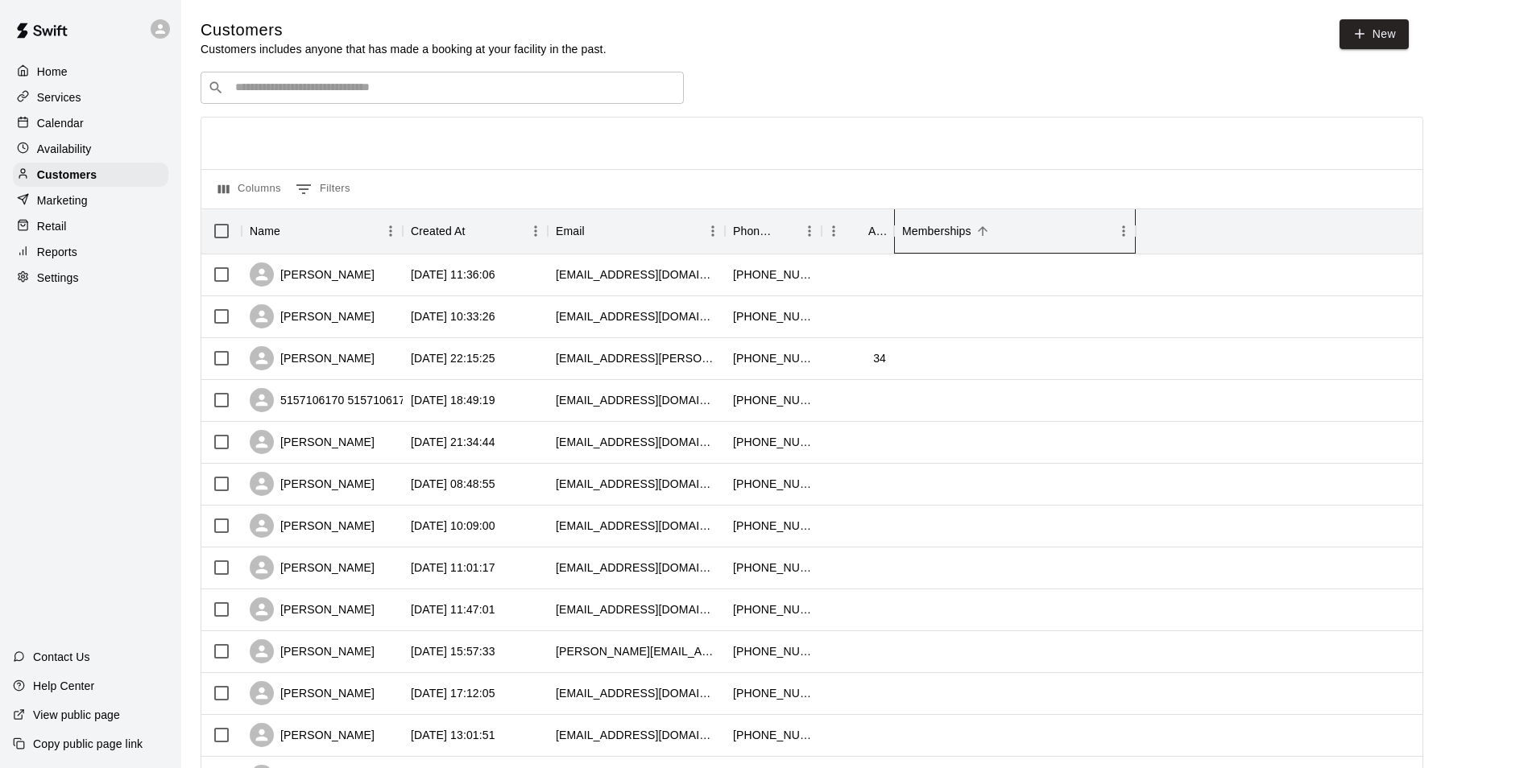
click at [1130, 228] on icon "Memberships" at bounding box center [1135, 231] width 19 height 19
click at [1127, 240] on icon "Memberships" at bounding box center [1135, 231] width 19 height 19
click at [1118, 234] on icon "Menu" at bounding box center [1124, 231] width 16 height 16
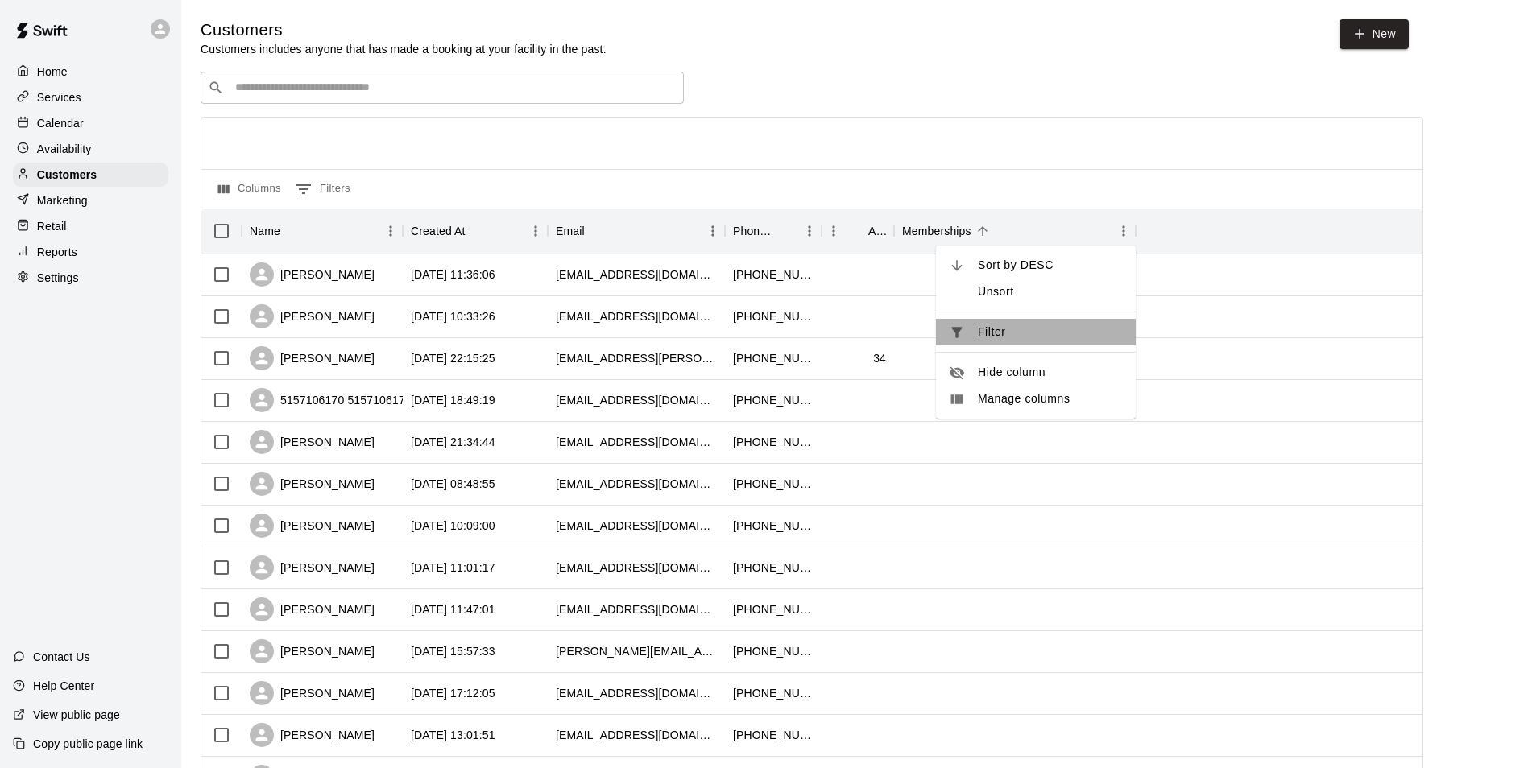
click at [990, 330] on span "Filter" at bounding box center [1050, 332] width 145 height 17
select select "**********"
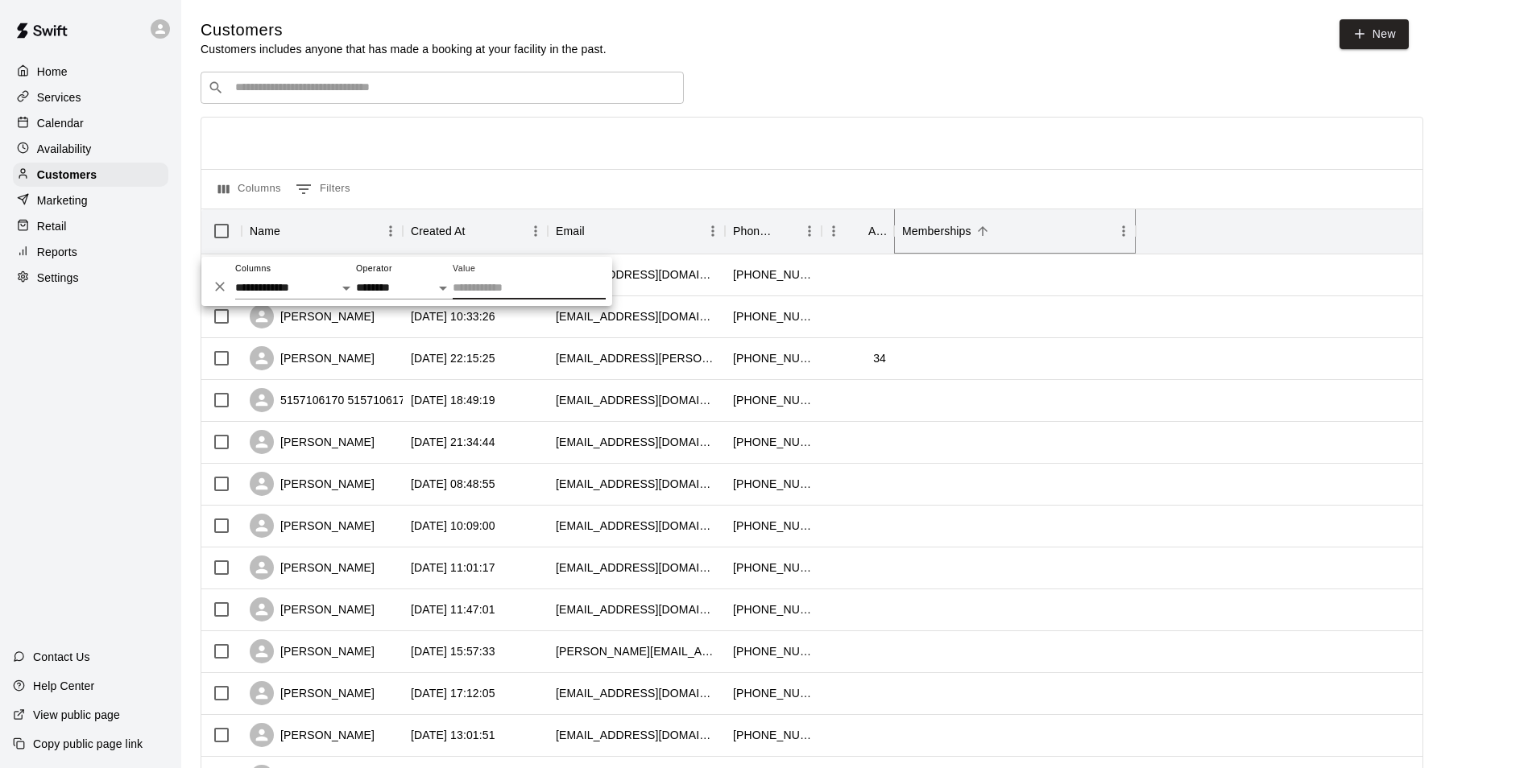
click at [1117, 231] on icon "Menu" at bounding box center [1124, 231] width 16 height 16
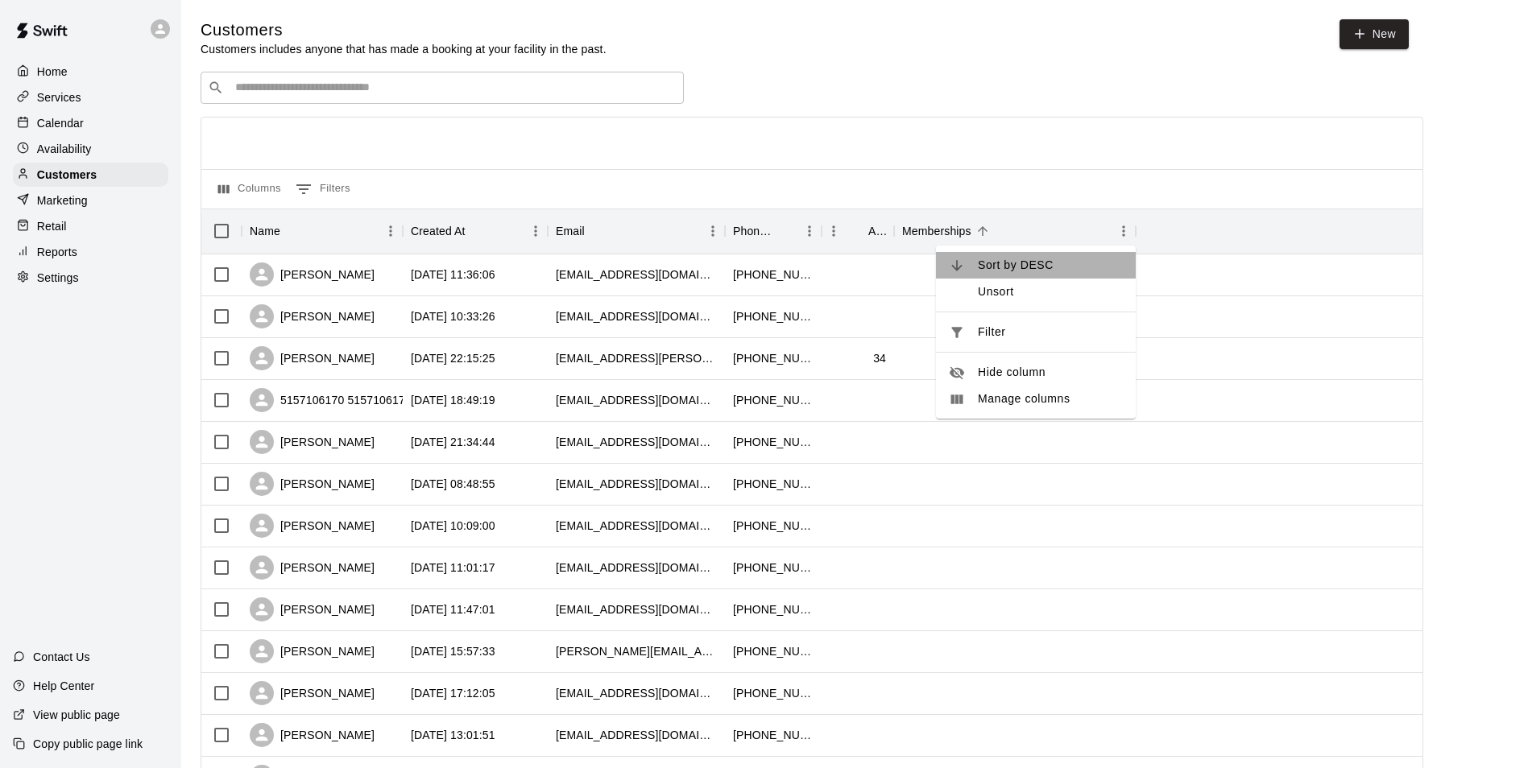
click at [958, 266] on icon at bounding box center [957, 266] width 16 height 16
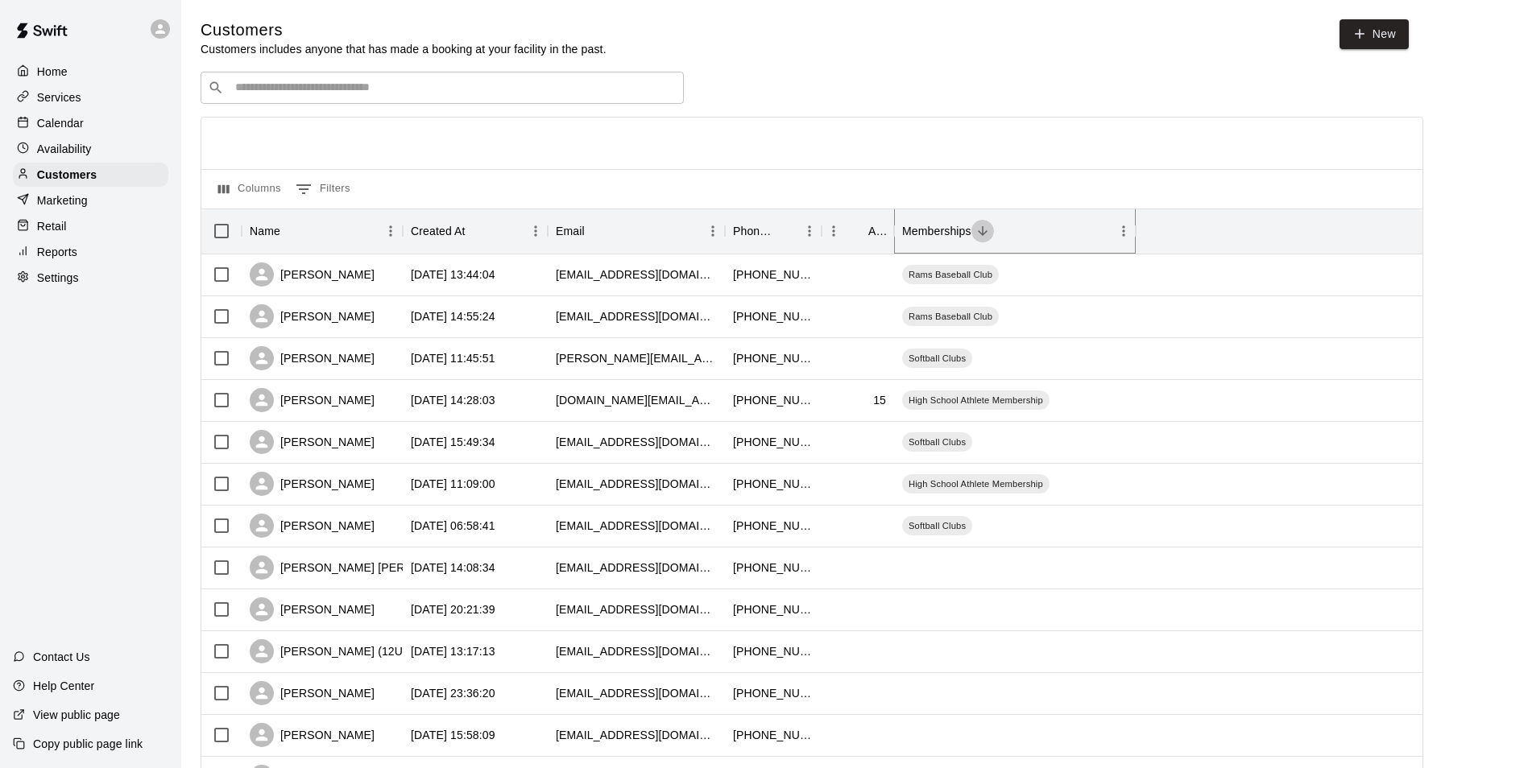
click at [986, 233] on icon "Sort" at bounding box center [983, 231] width 14 height 14
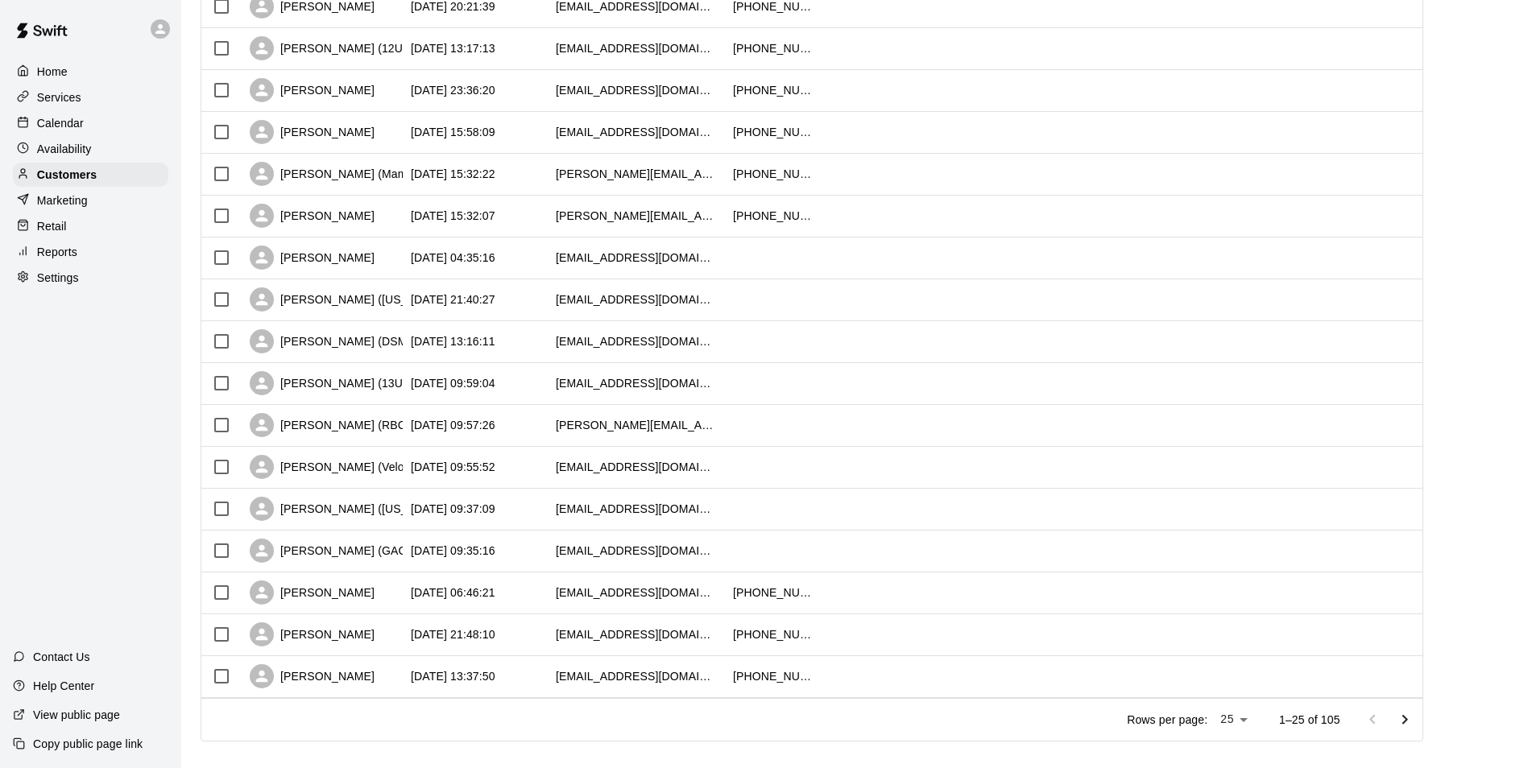
scroll to position [624, 0]
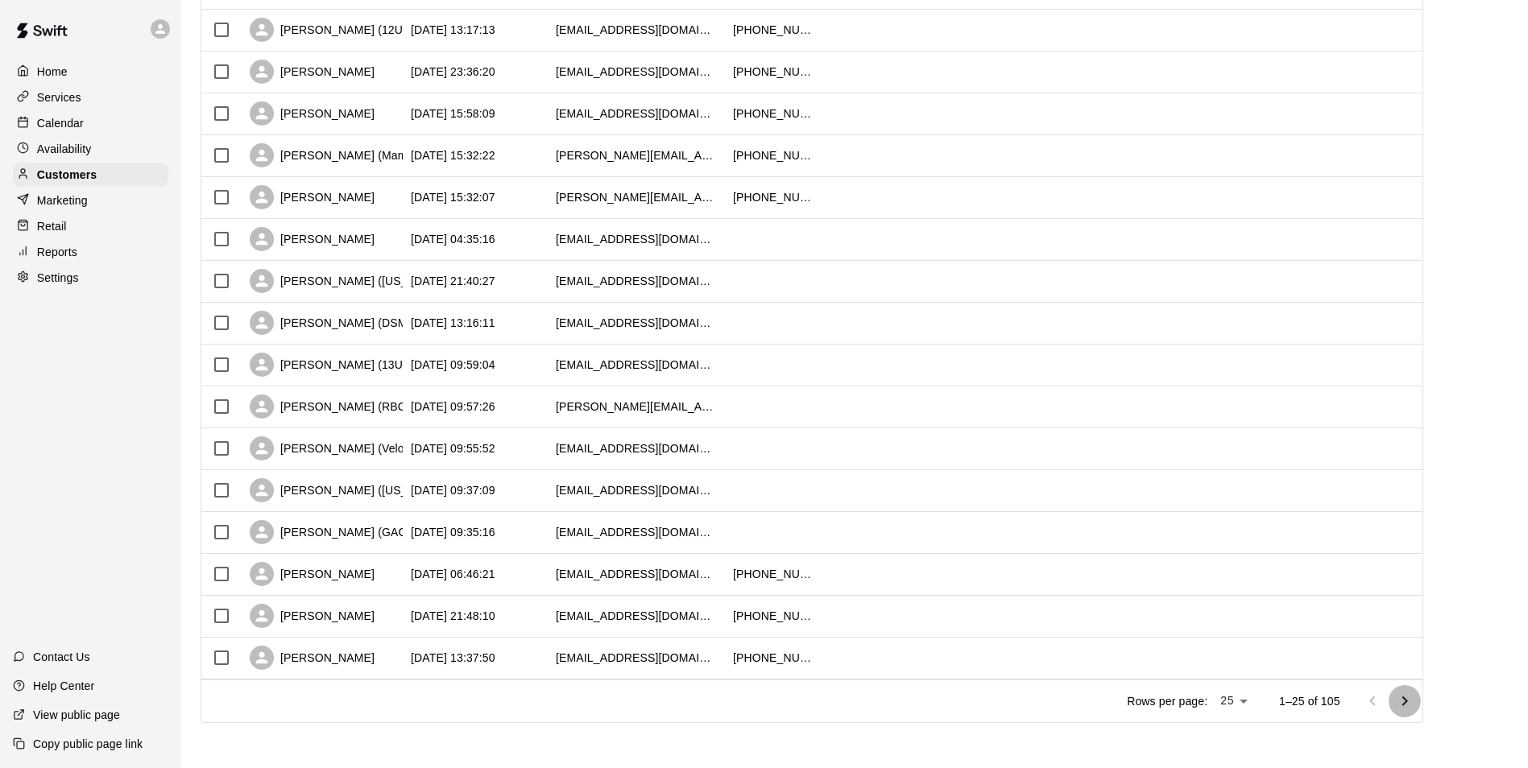
click at [1411, 696] on icon "Go to next page" at bounding box center [1404, 701] width 19 height 19
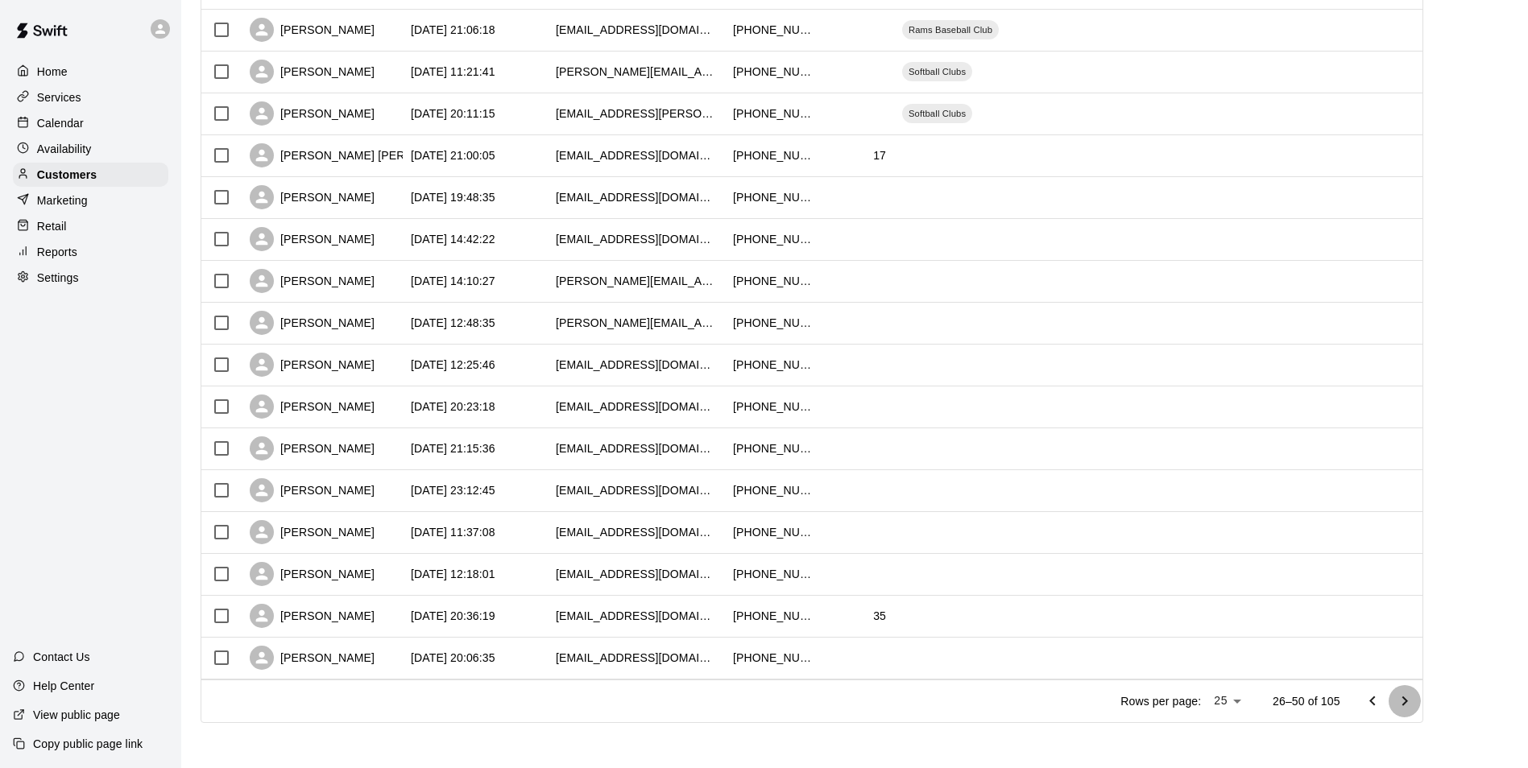
click at [1411, 696] on icon "Go to next page" at bounding box center [1404, 701] width 19 height 19
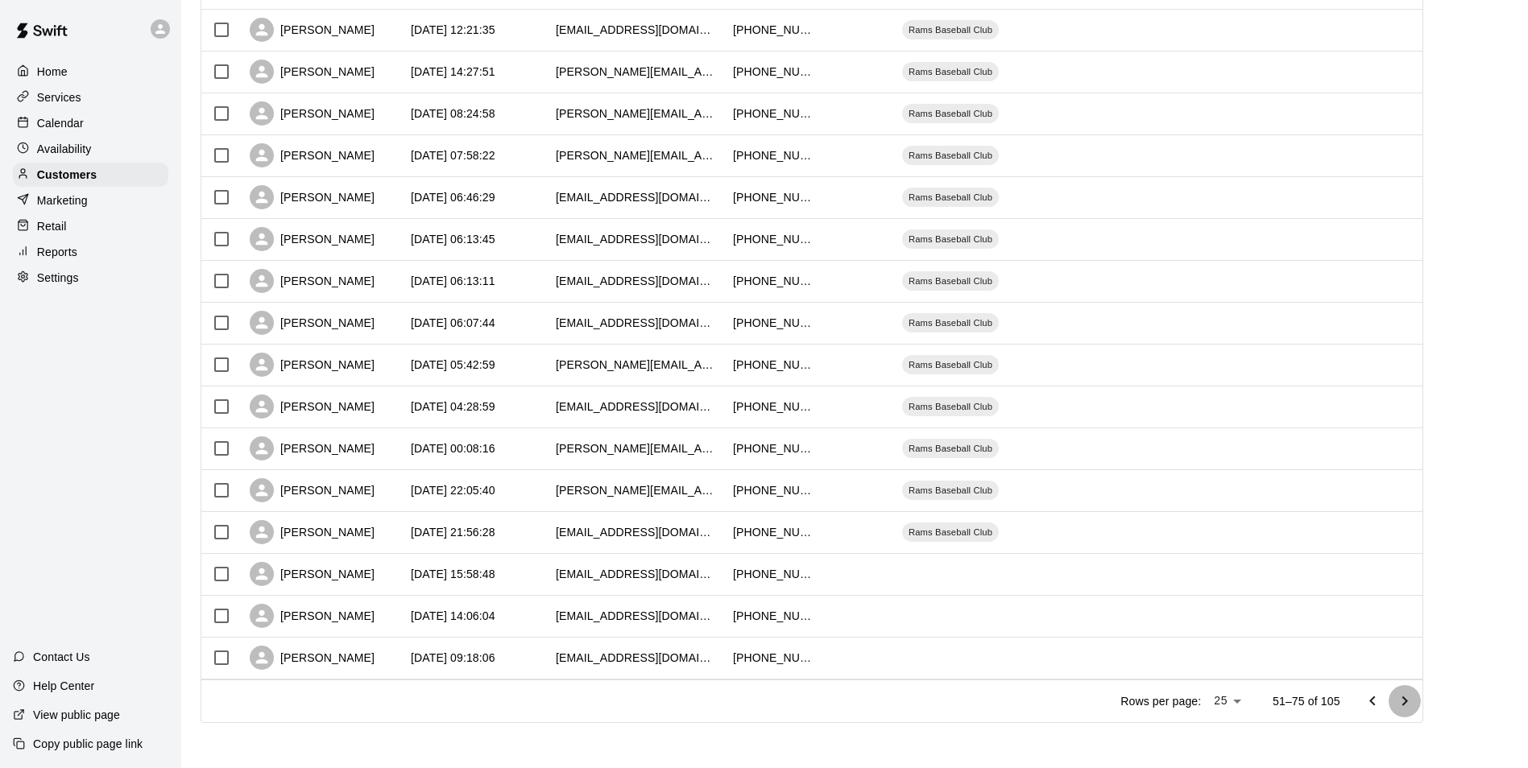
click at [1411, 696] on icon "Go to next page" at bounding box center [1404, 701] width 19 height 19
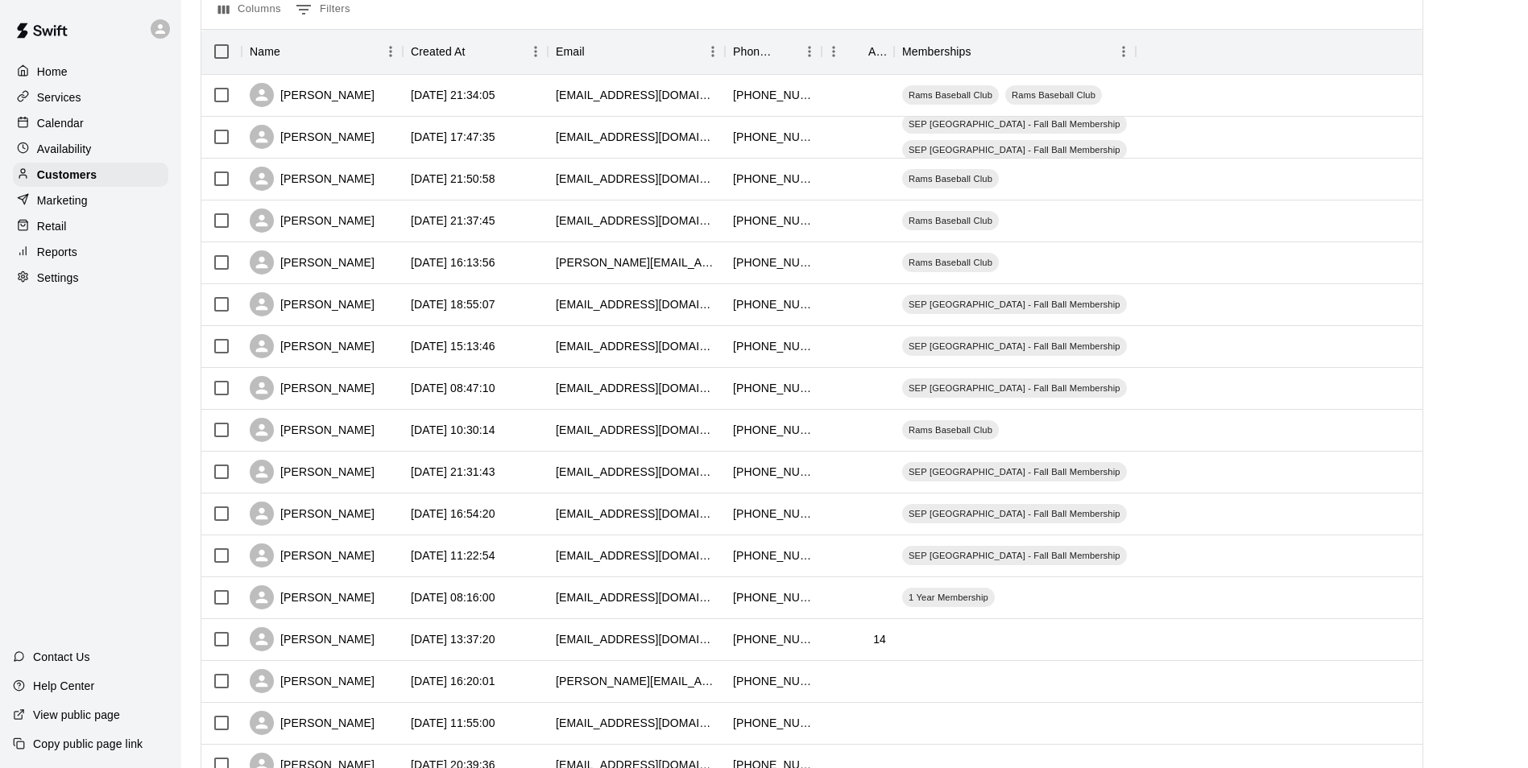
scroll to position [141, 0]
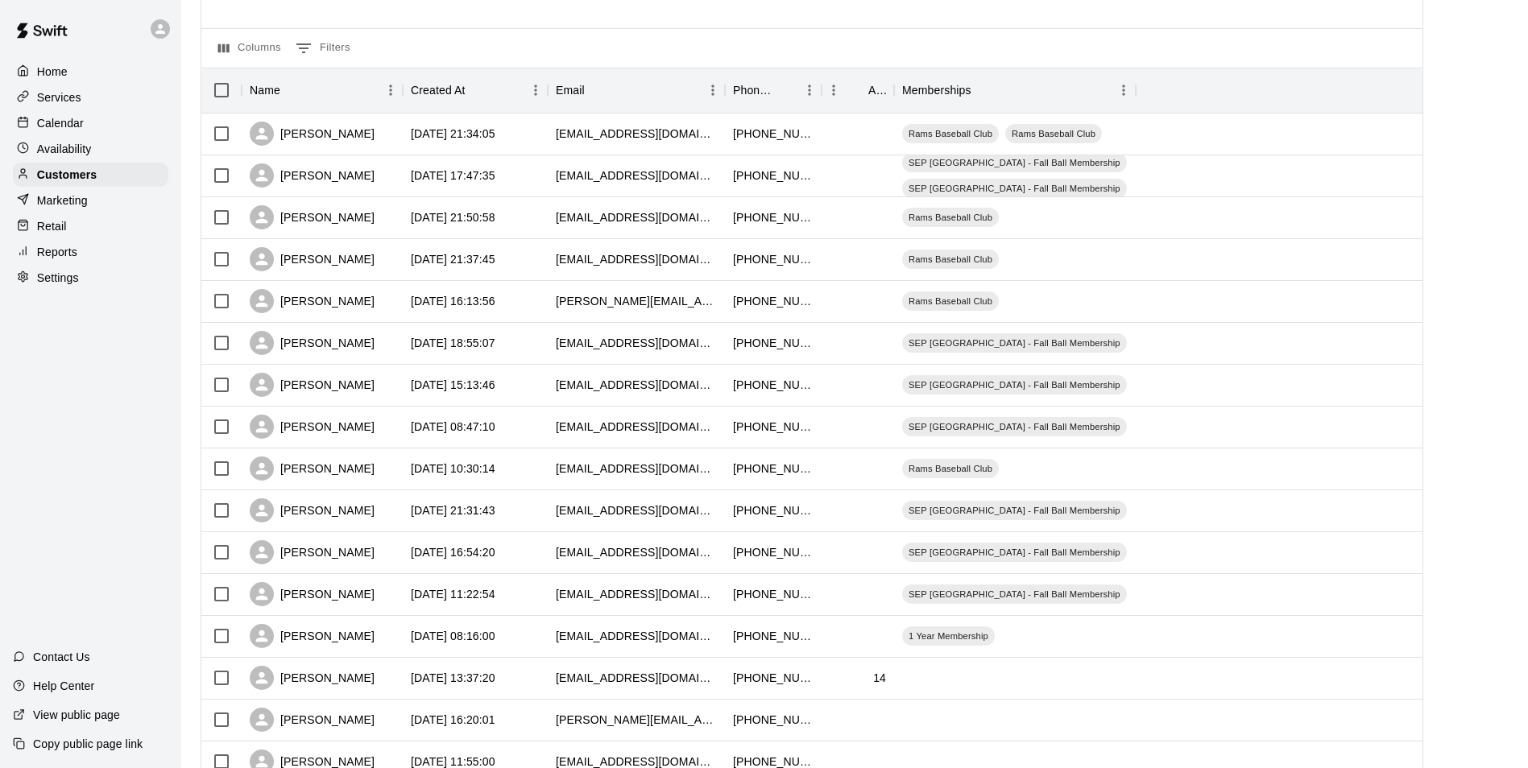
drag, startPoint x: 333, startPoint y: 255, endPoint x: 1337, endPoint y: 195, distance: 1006.3
click at [1337, 195] on div at bounding box center [1284, 176] width 296 height 42
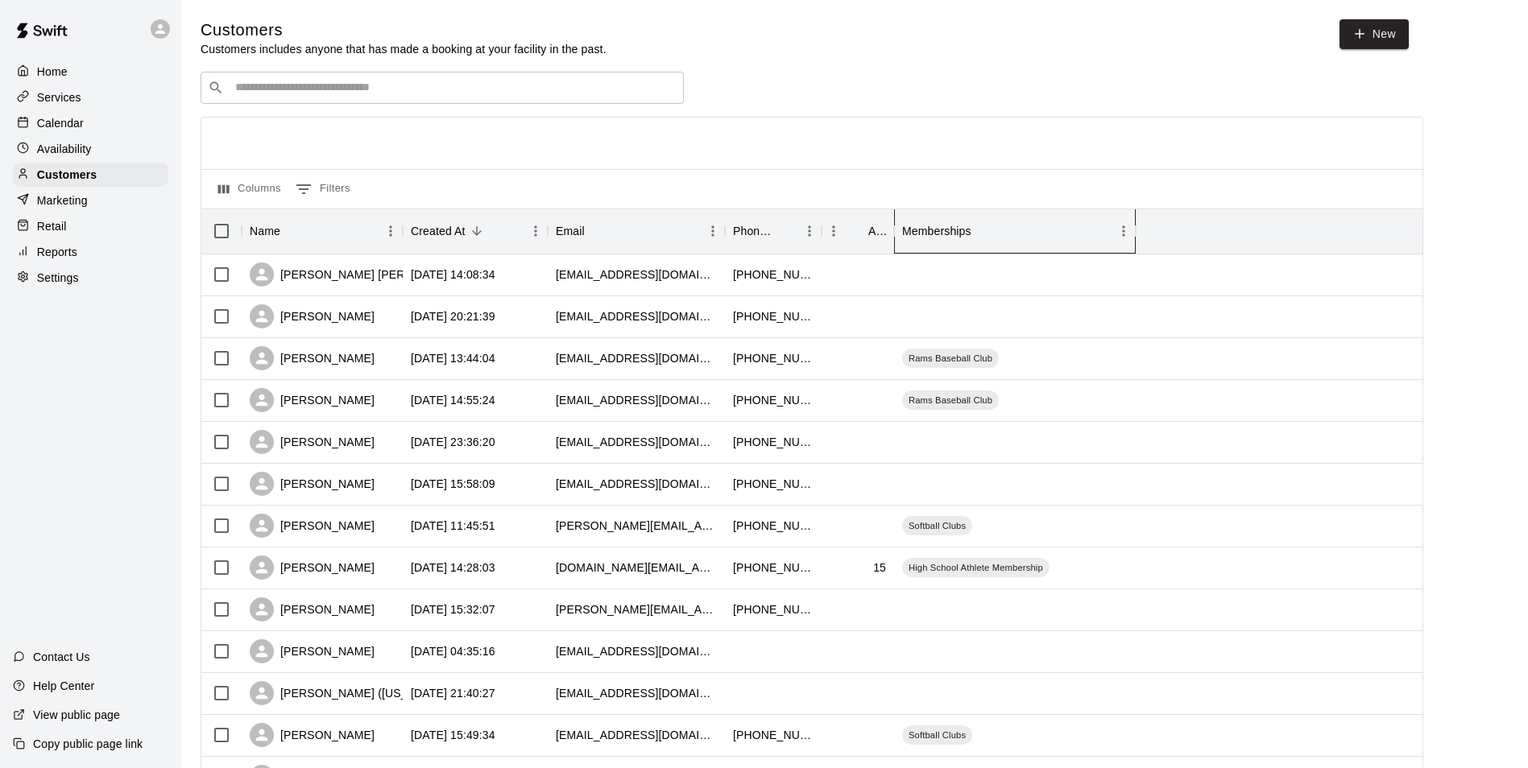
click at [964, 233] on div "Memberships" at bounding box center [936, 231] width 69 height 45
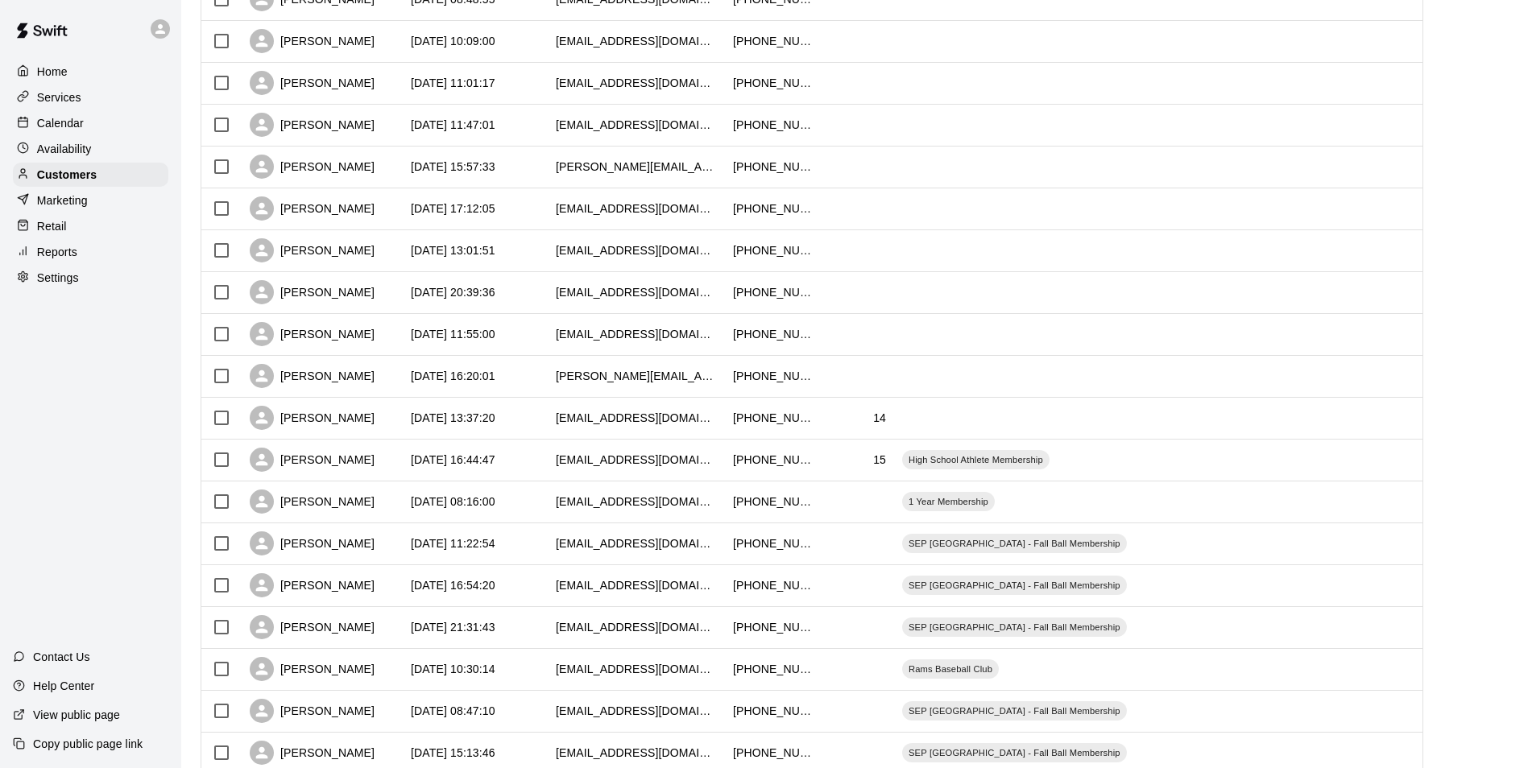
scroll to position [624, 0]
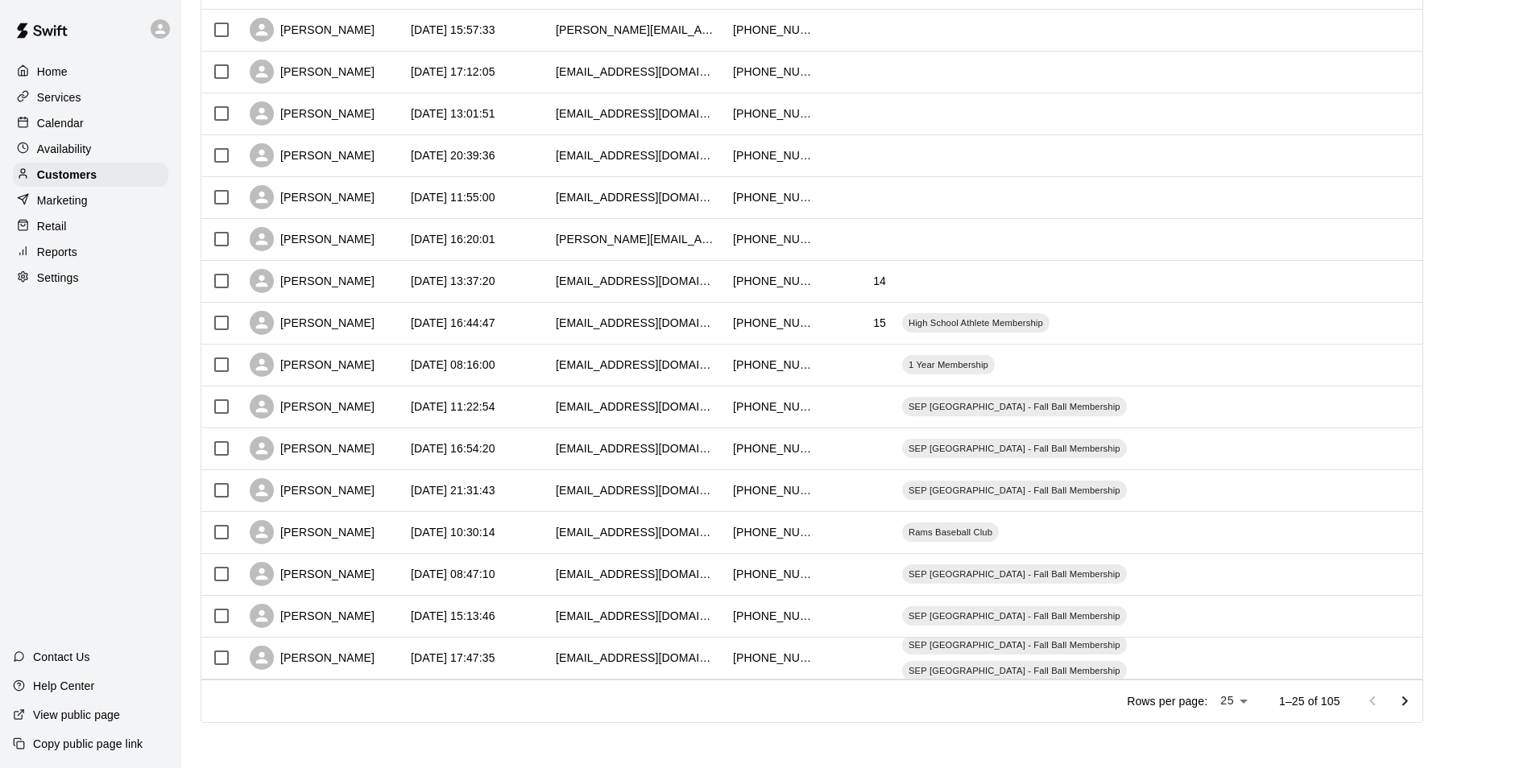
click at [1413, 695] on icon "Go to next page" at bounding box center [1404, 701] width 19 height 19
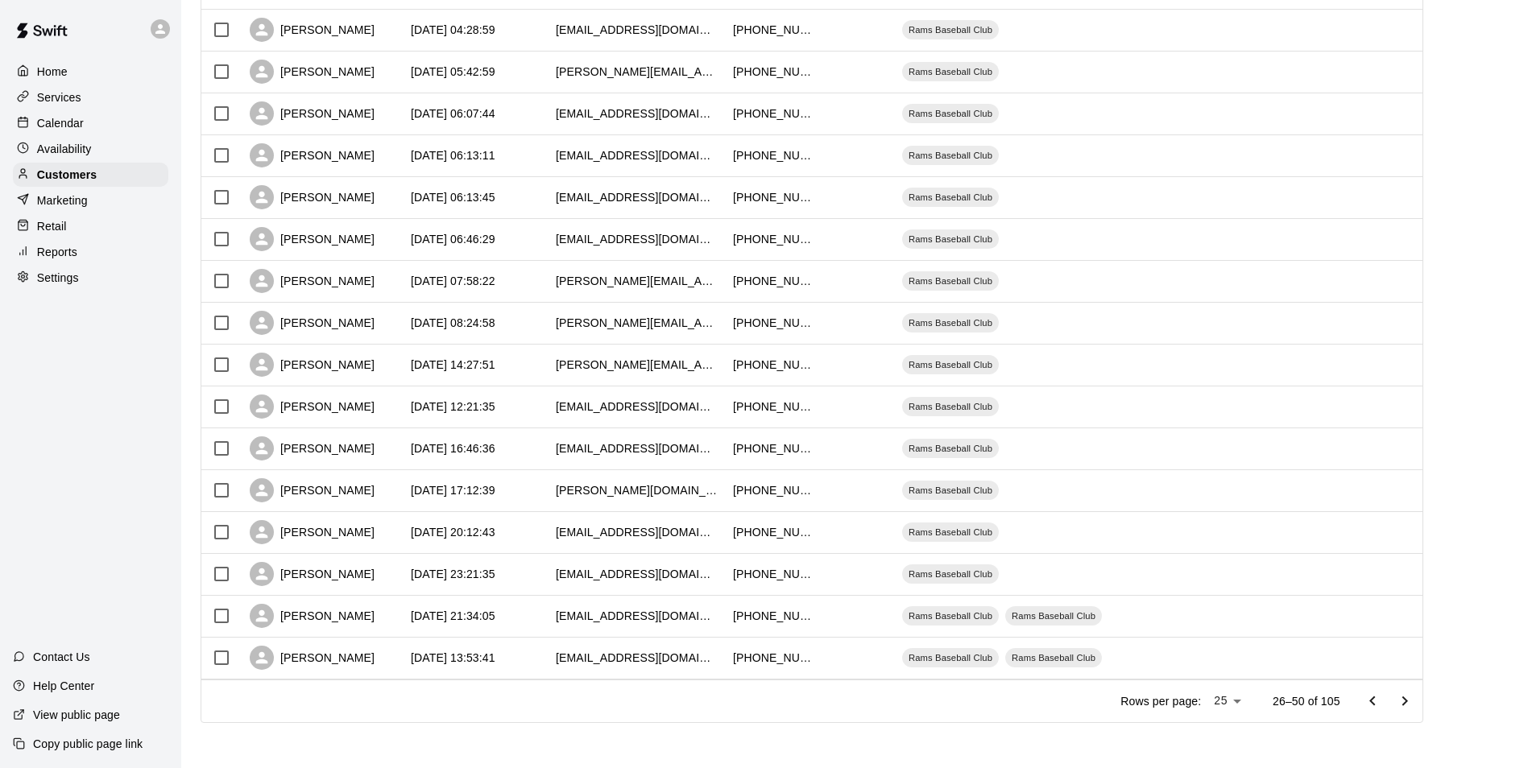
click at [1413, 695] on icon "Go to next page" at bounding box center [1404, 701] width 19 height 19
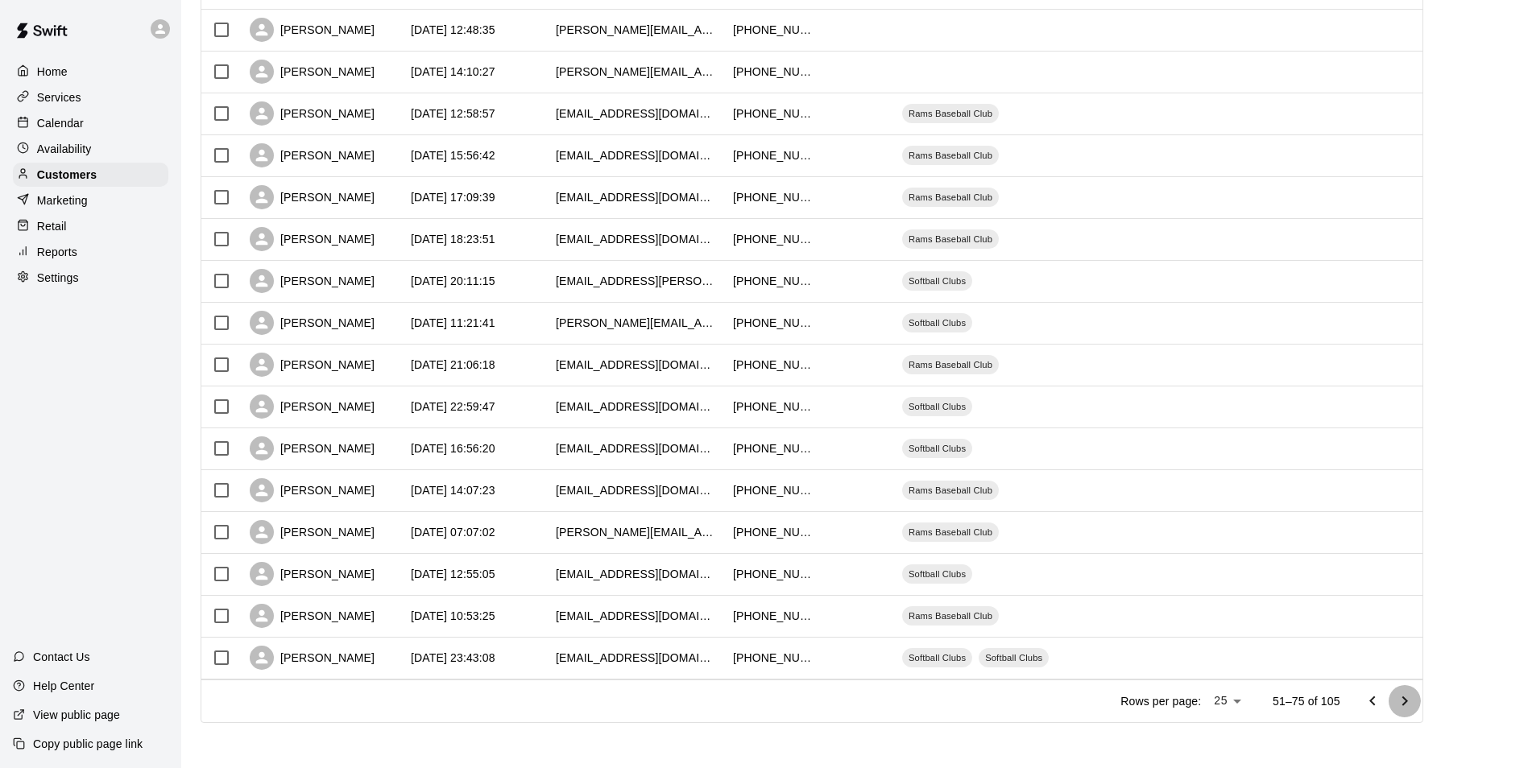
click at [1413, 695] on icon "Go to next page" at bounding box center [1404, 701] width 19 height 19
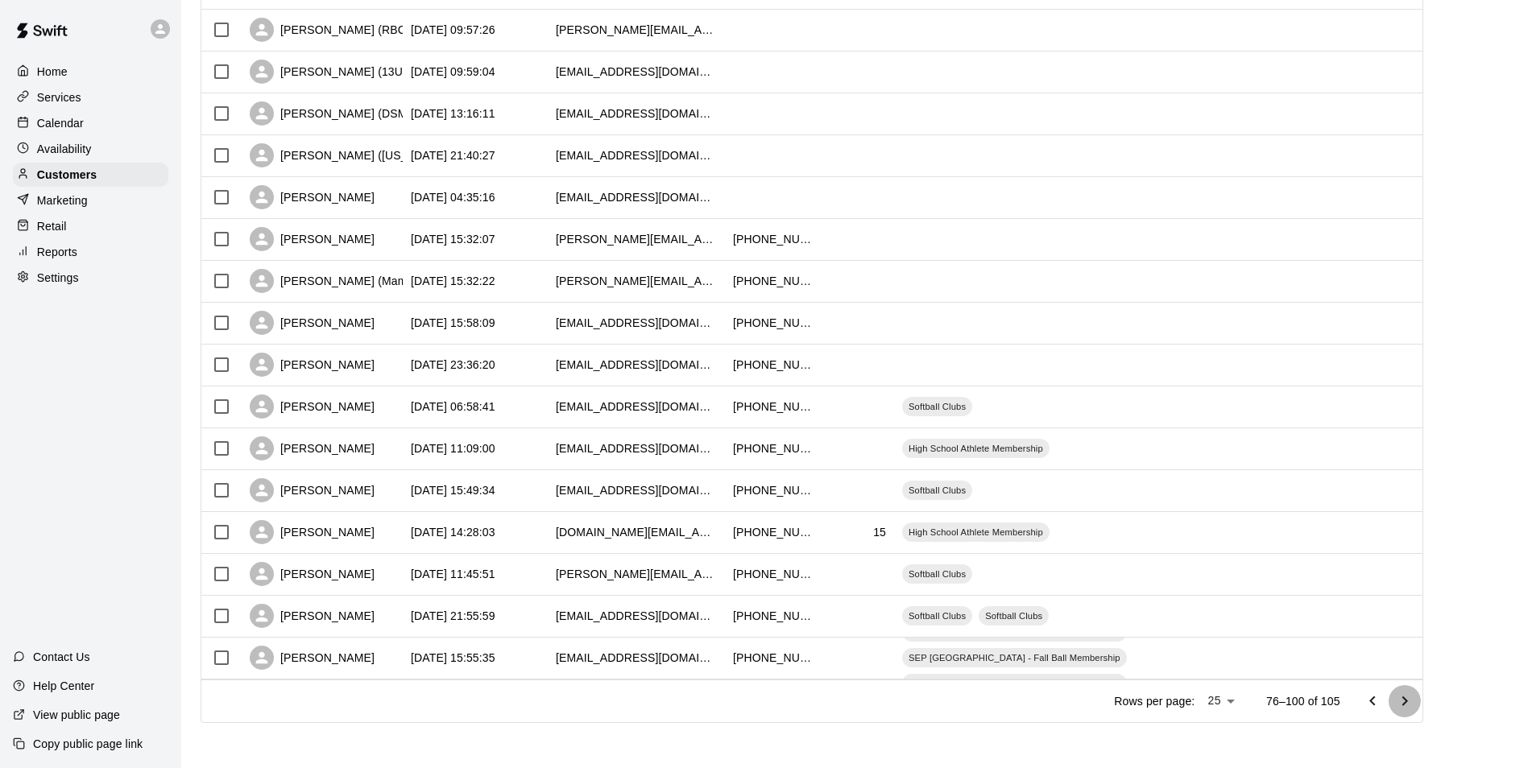
click at [1407, 698] on icon "Go to next page" at bounding box center [1405, 701] width 6 height 10
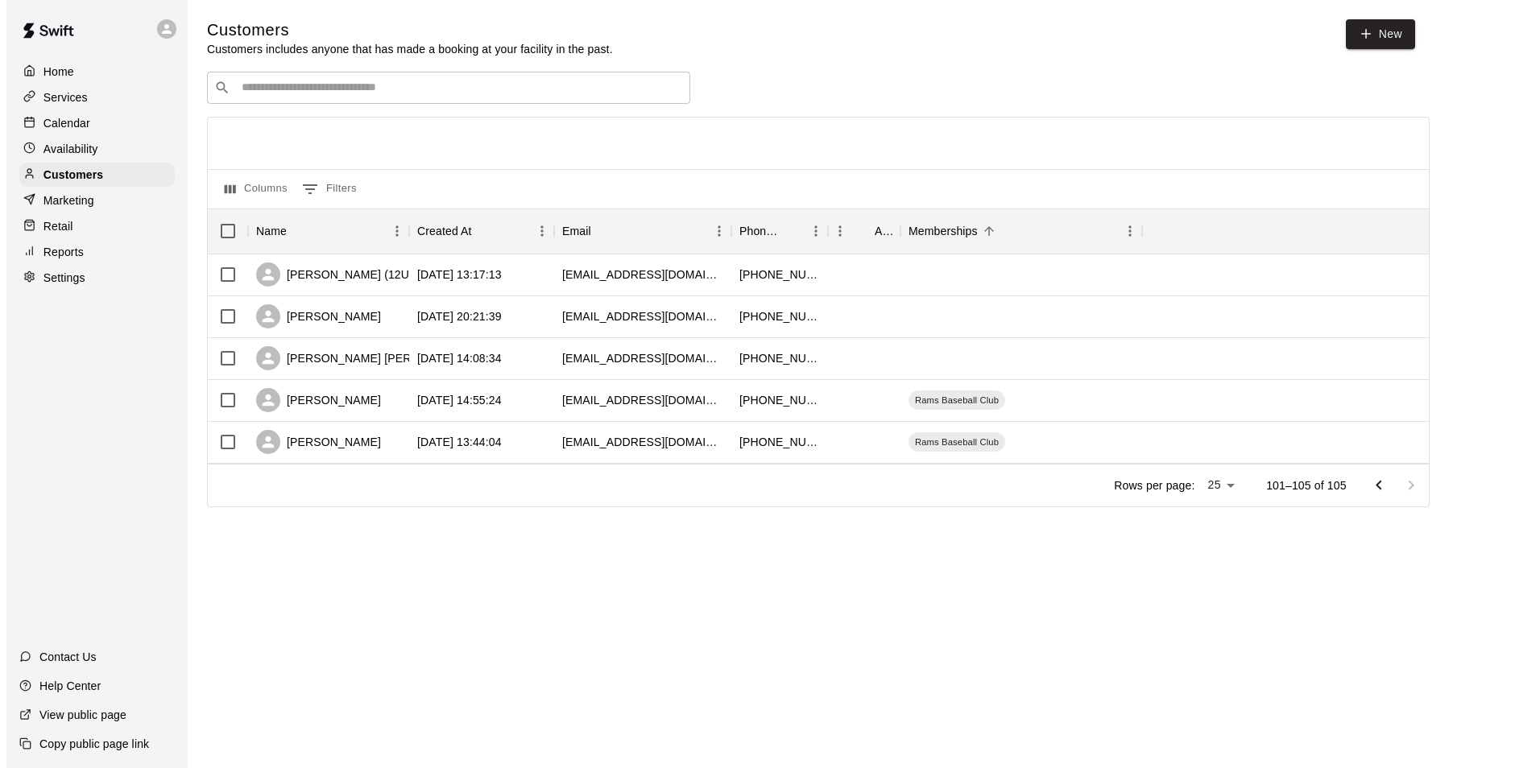
scroll to position [0, 0]
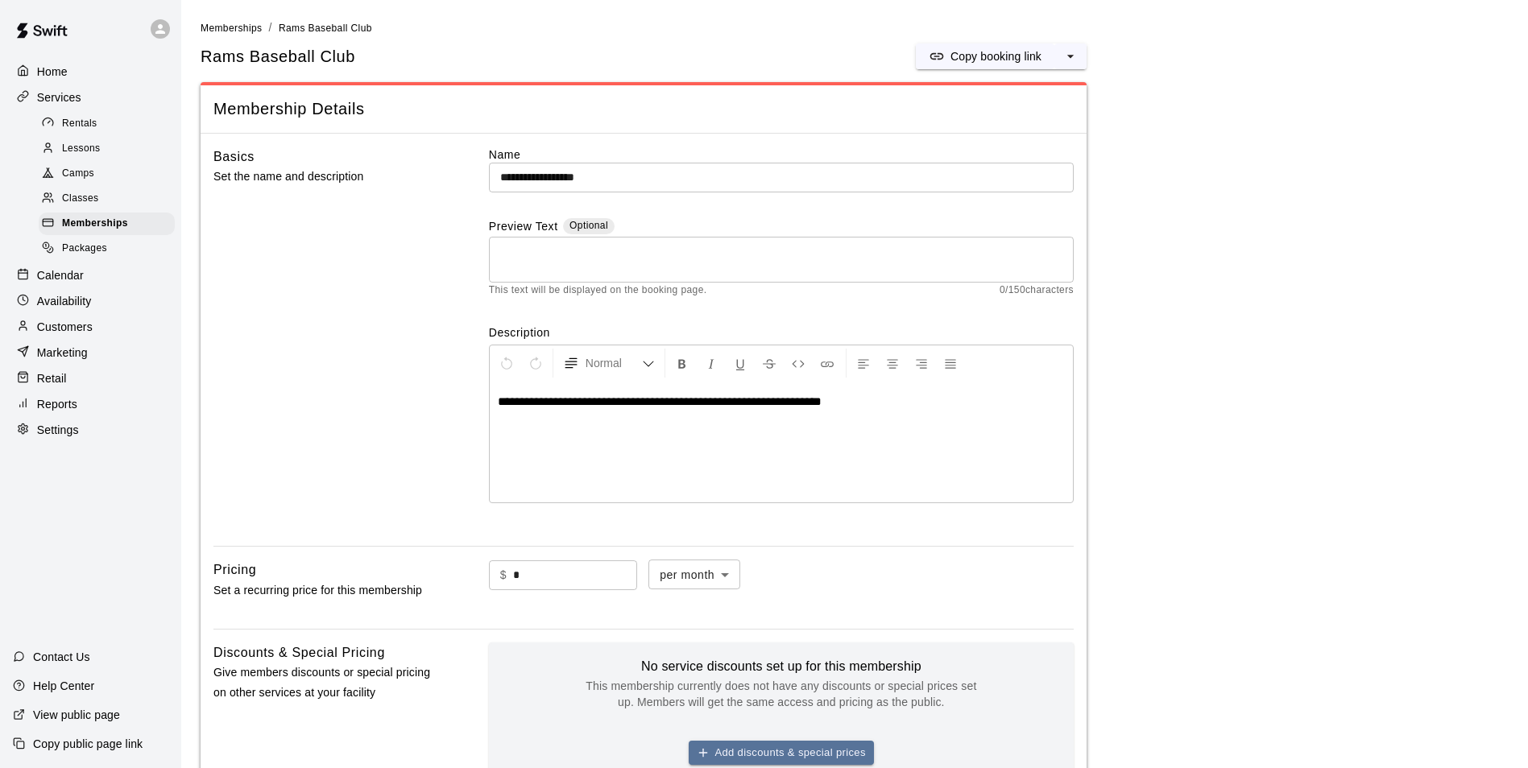
scroll to position [896, 0]
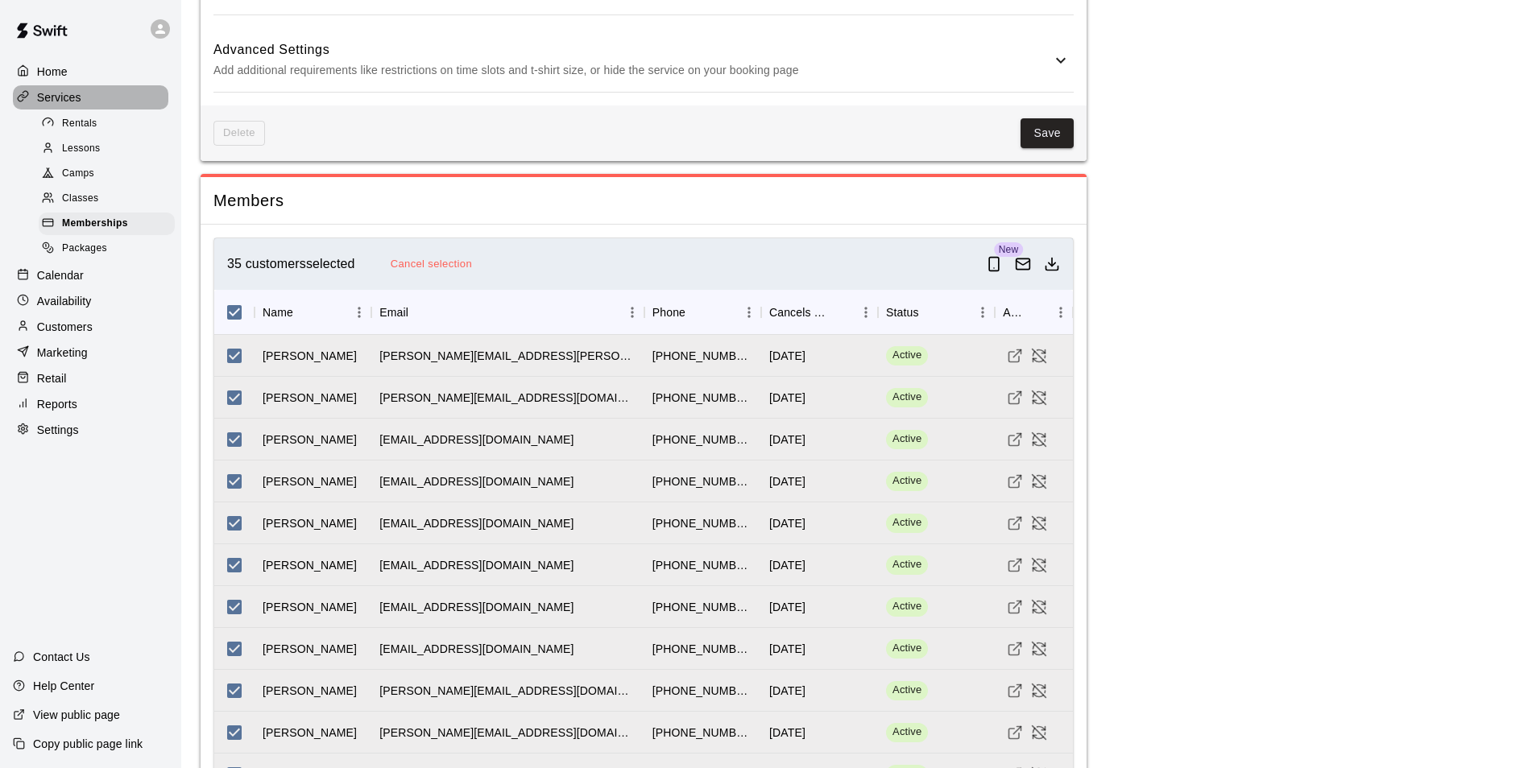
click at [57, 100] on p "Services" at bounding box center [59, 97] width 44 height 16
